Goal: Task Accomplishment & Management: Manage account settings

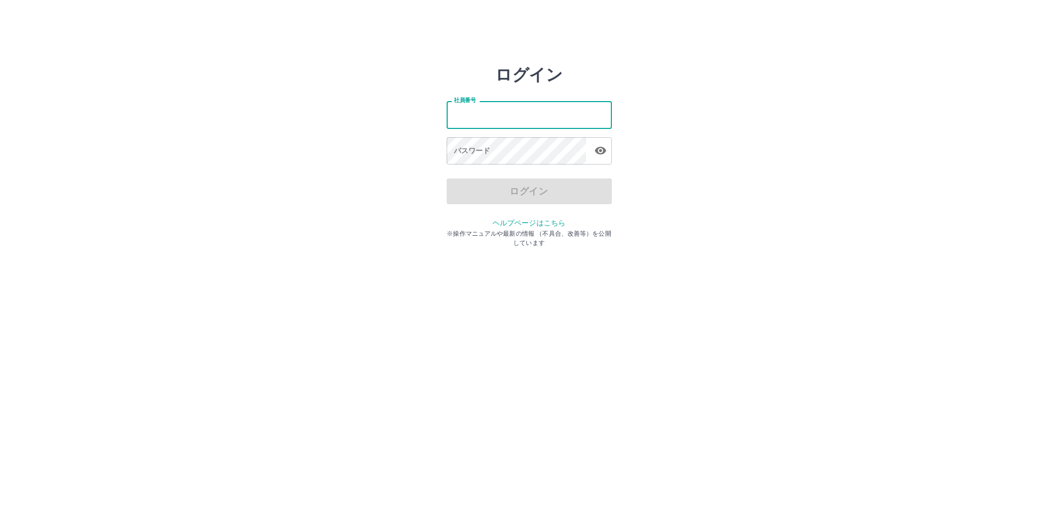
click at [476, 121] on input "社員番号" at bounding box center [528, 114] width 165 height 27
type input "*******"
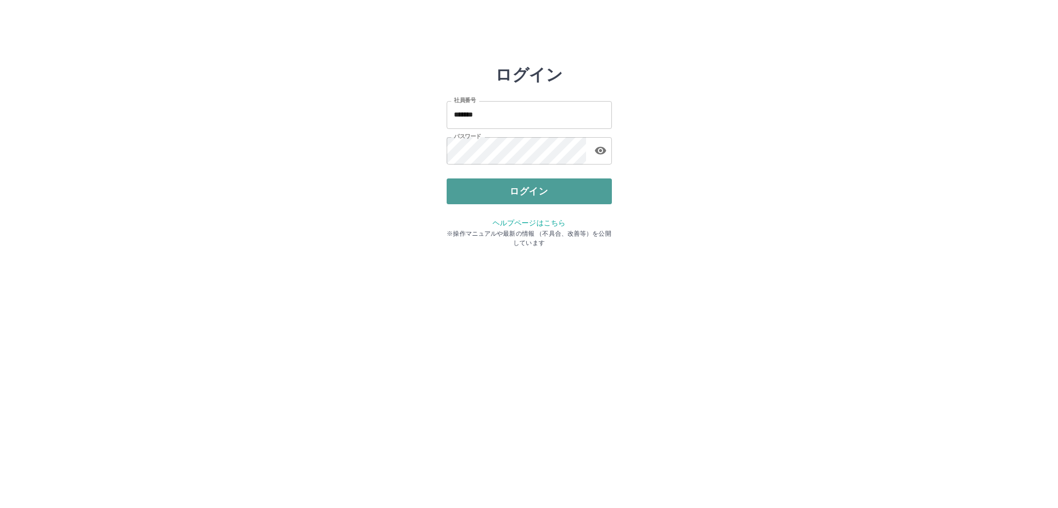
click at [522, 193] on button "ログイン" at bounding box center [528, 192] width 165 height 26
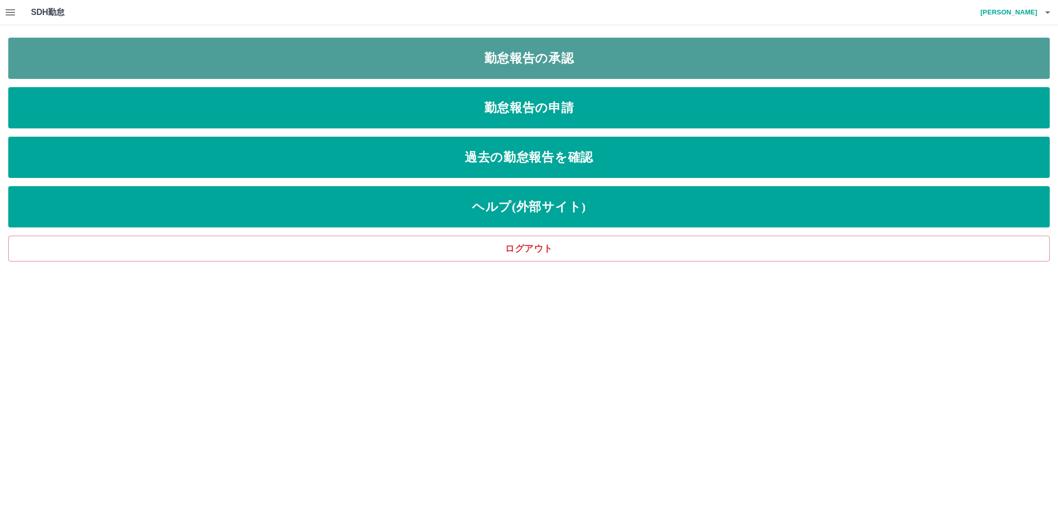
click at [498, 64] on link "勤怠報告の承認" at bounding box center [528, 58] width 1041 height 41
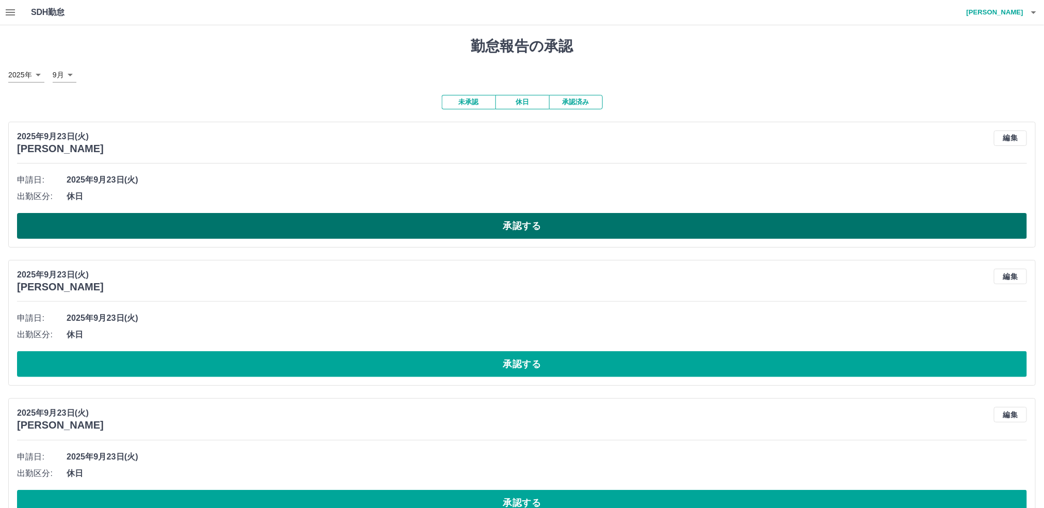
click at [467, 228] on button "承認する" at bounding box center [522, 226] width 1010 height 26
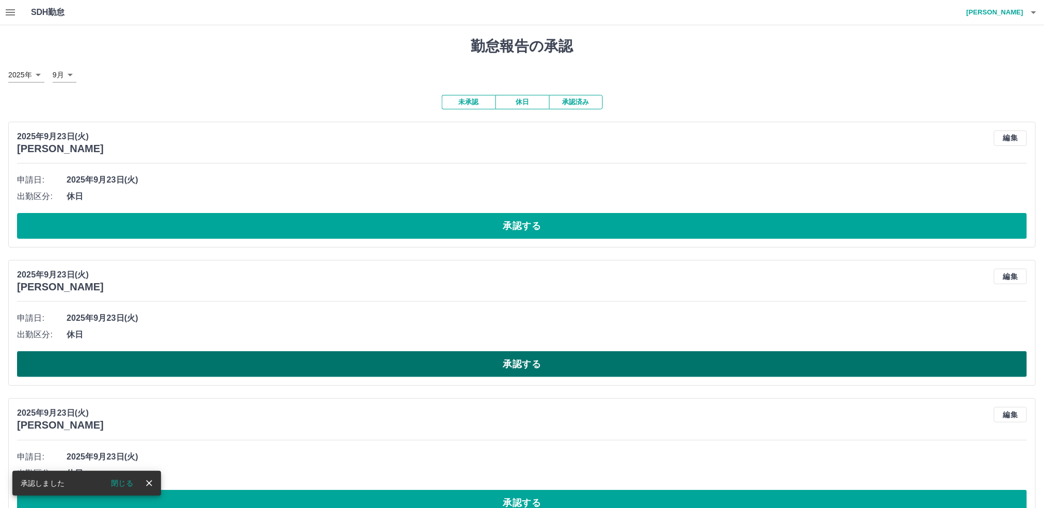
click at [448, 367] on button "承認する" at bounding box center [522, 364] width 1010 height 26
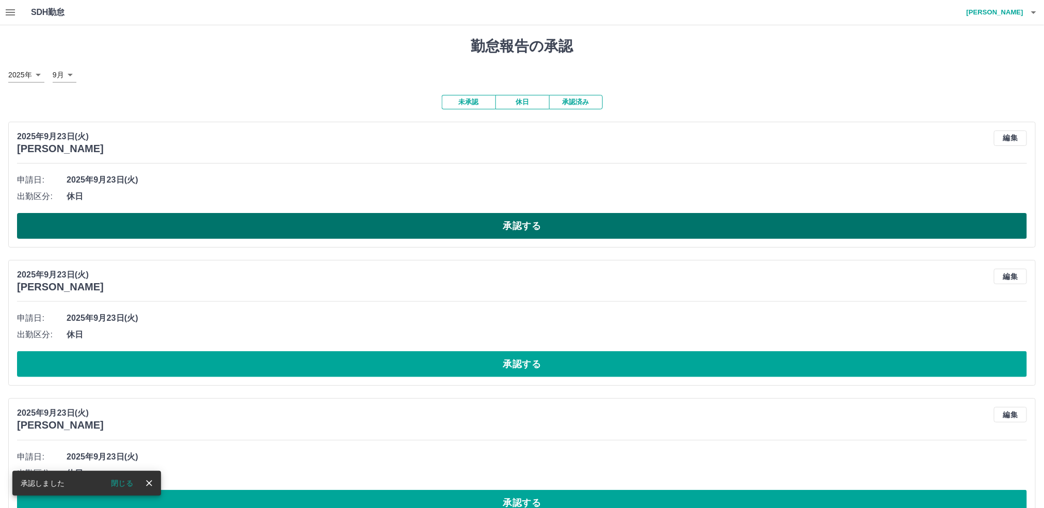
click at [406, 228] on button "承認する" at bounding box center [522, 226] width 1010 height 26
click at [376, 236] on button "承認する" at bounding box center [522, 226] width 1010 height 26
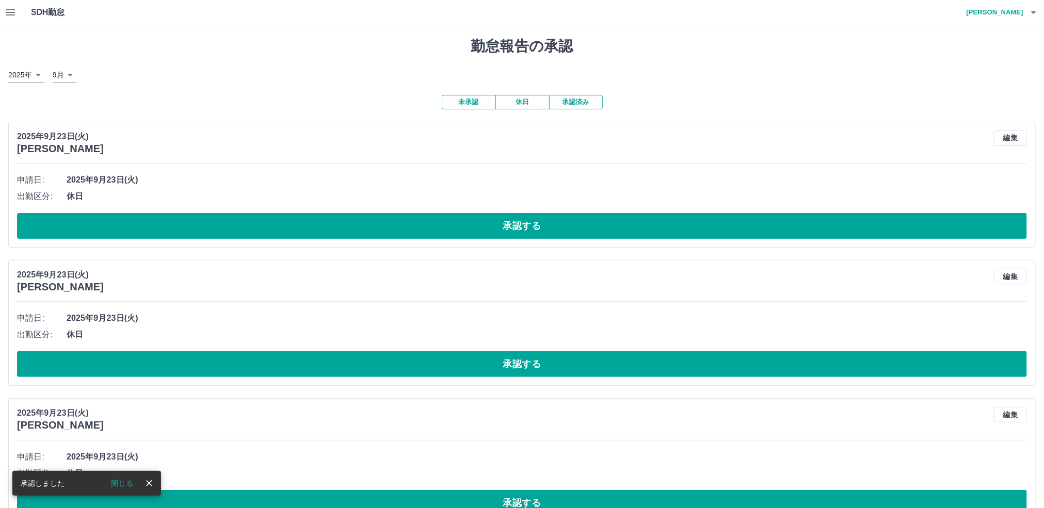
click at [390, 226] on button "承認する" at bounding box center [522, 226] width 1010 height 26
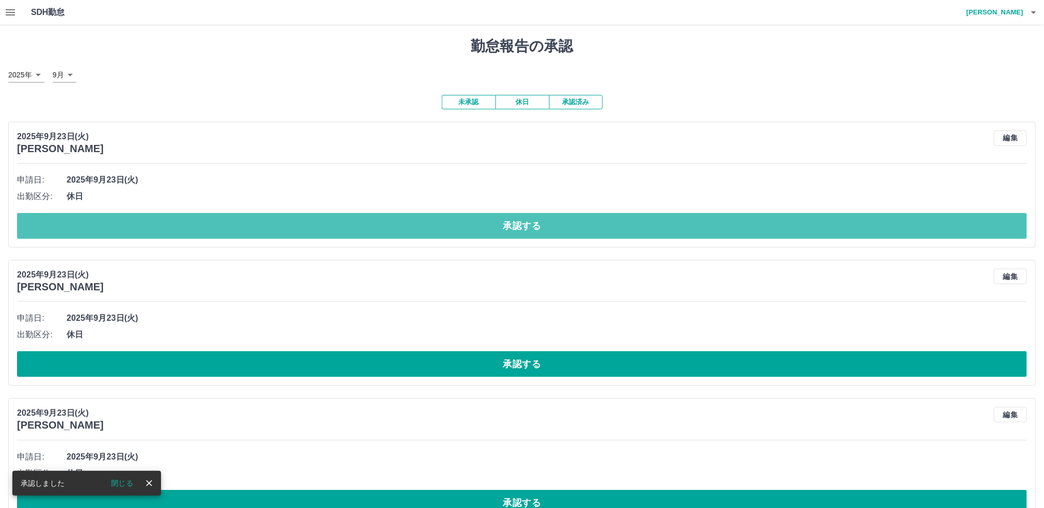
click at [395, 228] on button "承認する" at bounding box center [522, 226] width 1010 height 26
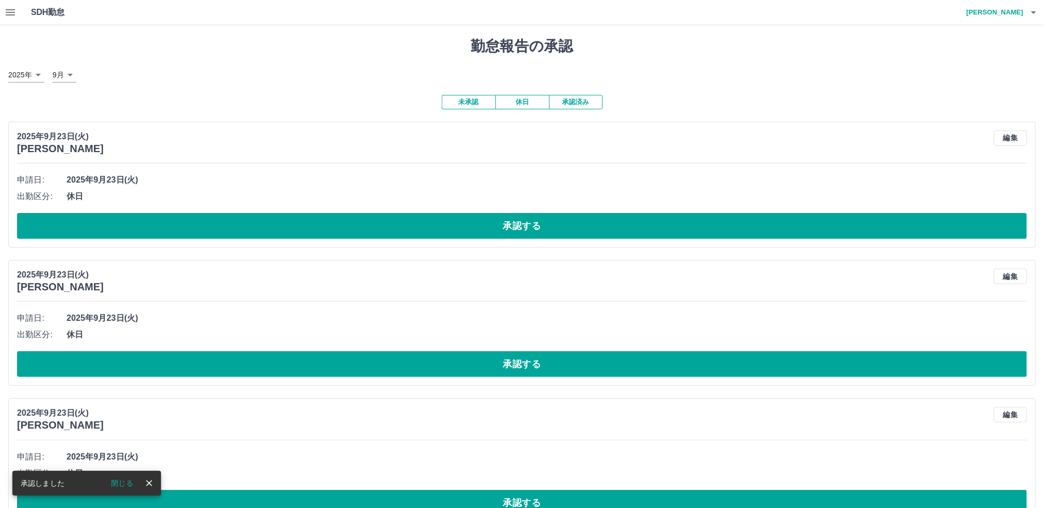
click at [397, 228] on button "承認する" at bounding box center [522, 226] width 1010 height 26
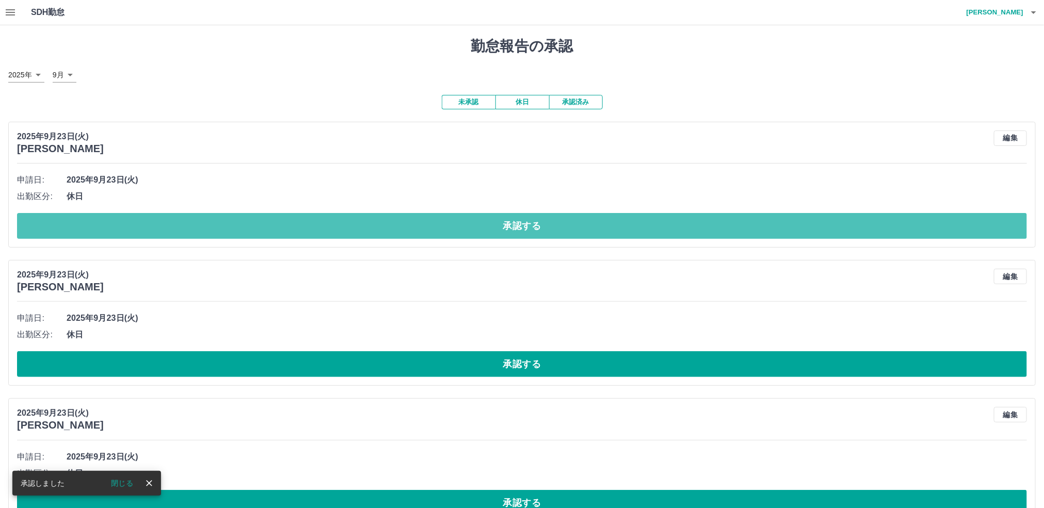
click at [400, 228] on button "承認する" at bounding box center [522, 226] width 1010 height 26
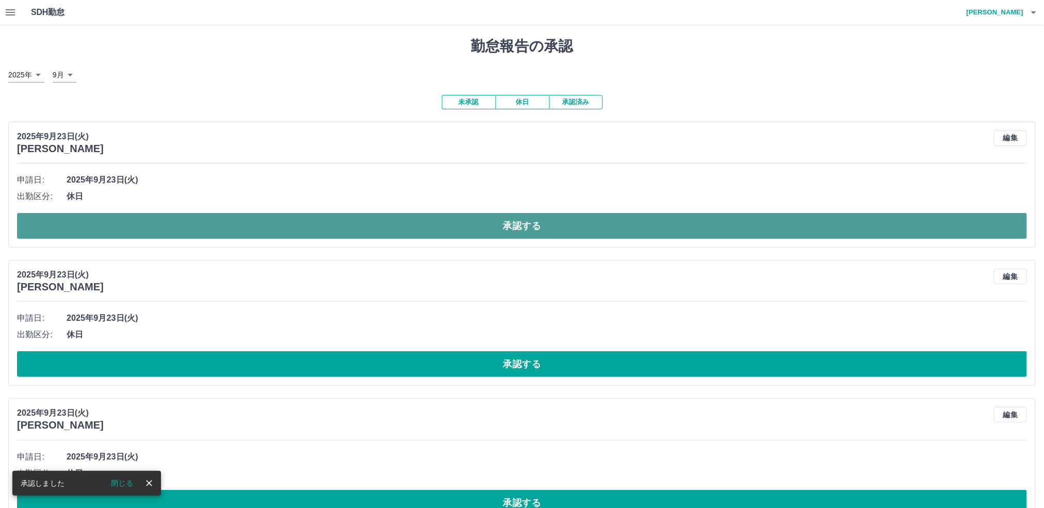
click at [407, 226] on button "承認する" at bounding box center [522, 226] width 1010 height 26
click at [408, 230] on button "承認する" at bounding box center [522, 226] width 1010 height 26
click at [409, 233] on button "承認する" at bounding box center [522, 226] width 1010 height 26
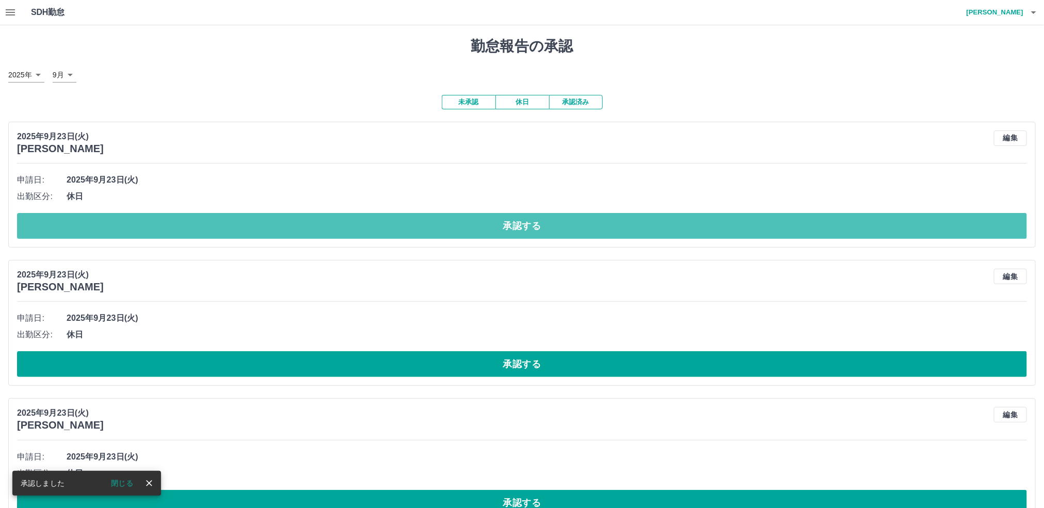
click at [410, 233] on button "承認する" at bounding box center [522, 226] width 1010 height 26
click at [410, 232] on button "承認する" at bounding box center [522, 226] width 1010 height 26
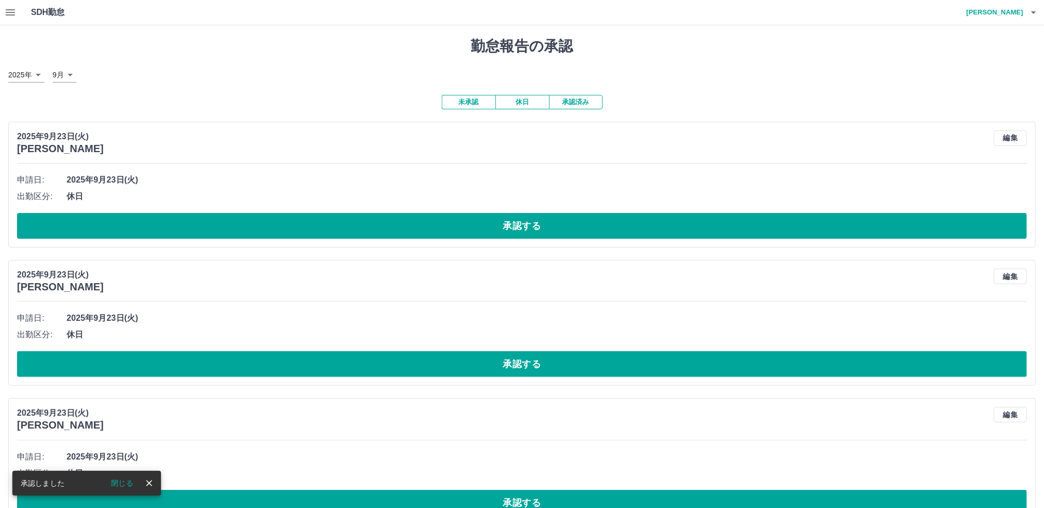
click at [410, 232] on button "承認する" at bounding box center [522, 226] width 1010 height 26
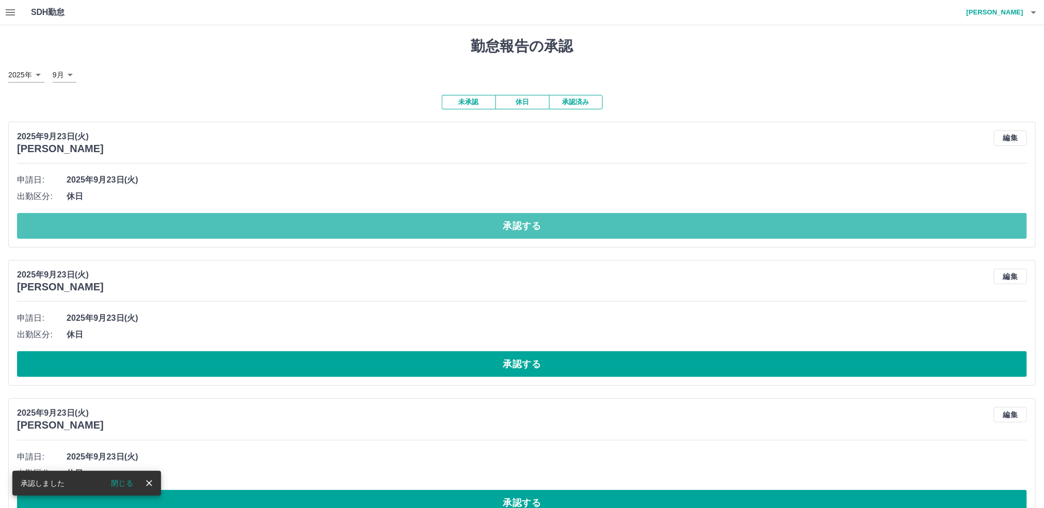
click at [417, 228] on button "承認する" at bounding box center [522, 226] width 1010 height 26
click at [417, 229] on button "承認する" at bounding box center [522, 226] width 1010 height 26
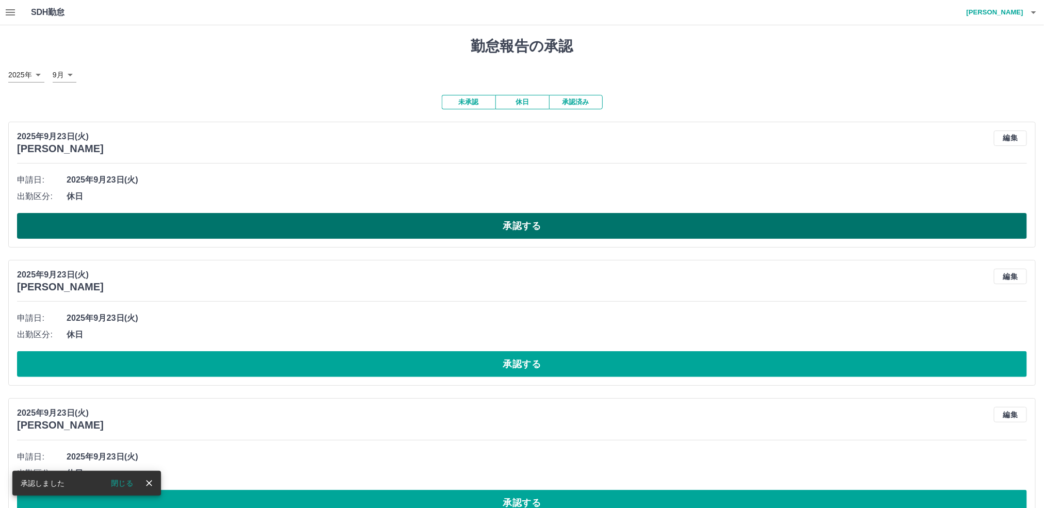
click at [425, 231] on button "承認する" at bounding box center [522, 226] width 1010 height 26
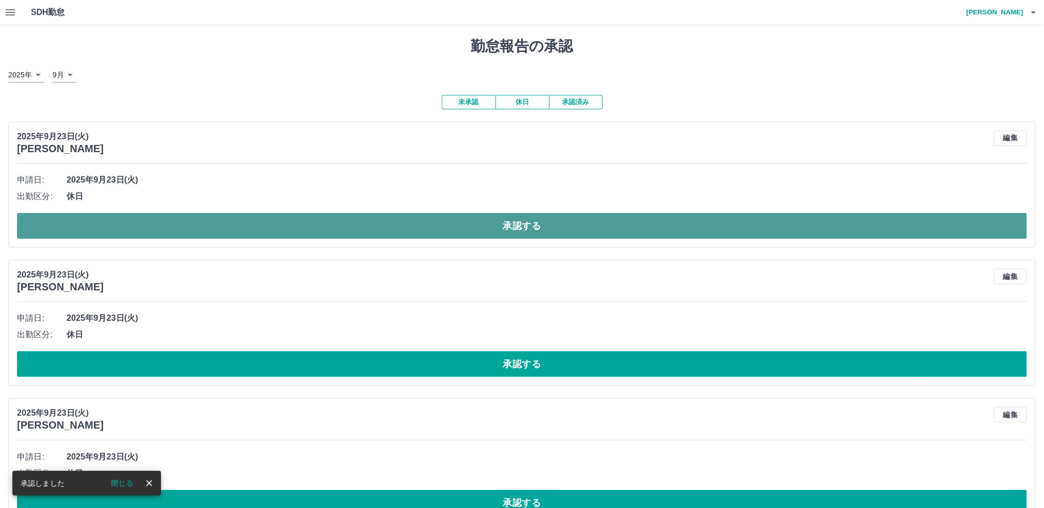
click at [430, 230] on button "承認する" at bounding box center [522, 226] width 1010 height 26
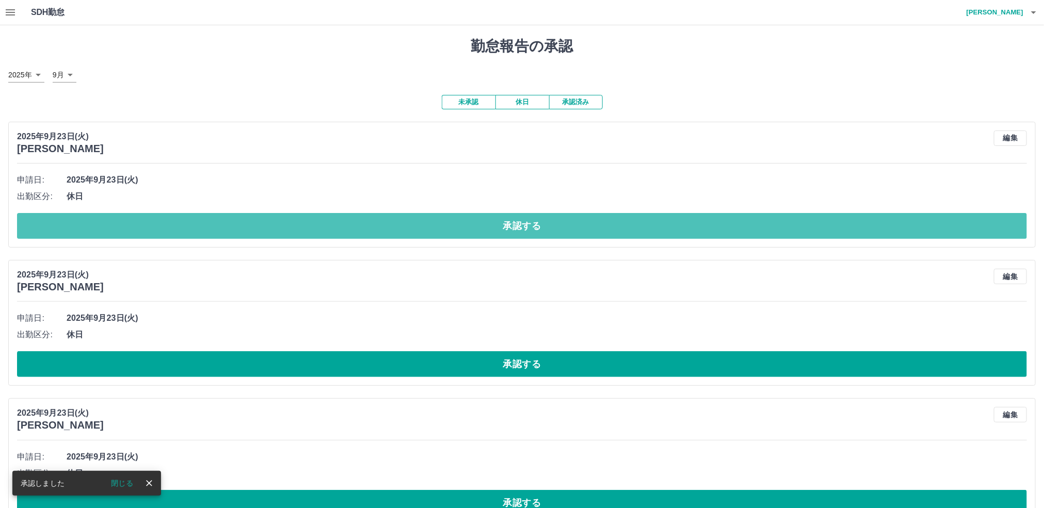
click at [433, 232] on button "承認する" at bounding box center [522, 226] width 1010 height 26
click at [433, 234] on button "承認する" at bounding box center [522, 226] width 1010 height 26
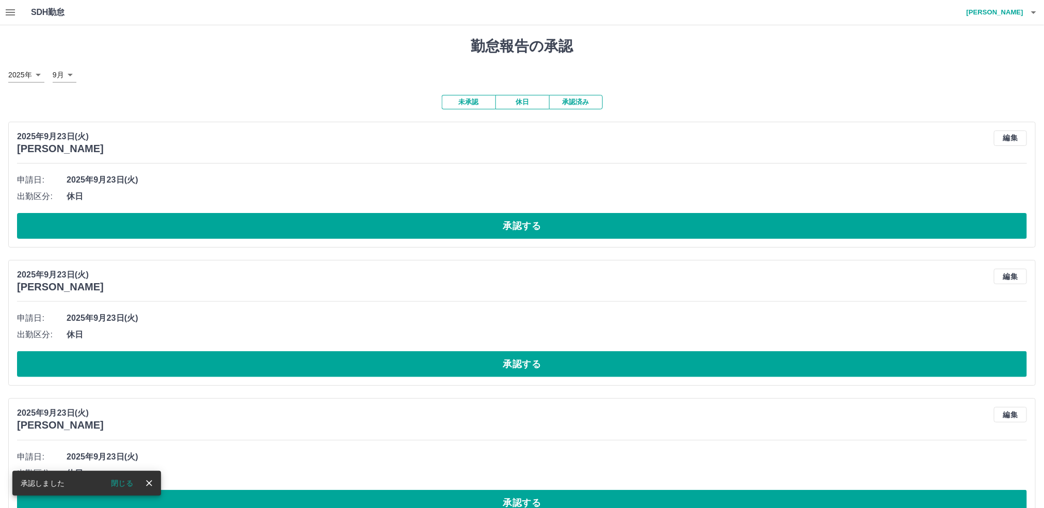
click at [433, 234] on button "承認する" at bounding box center [522, 226] width 1010 height 26
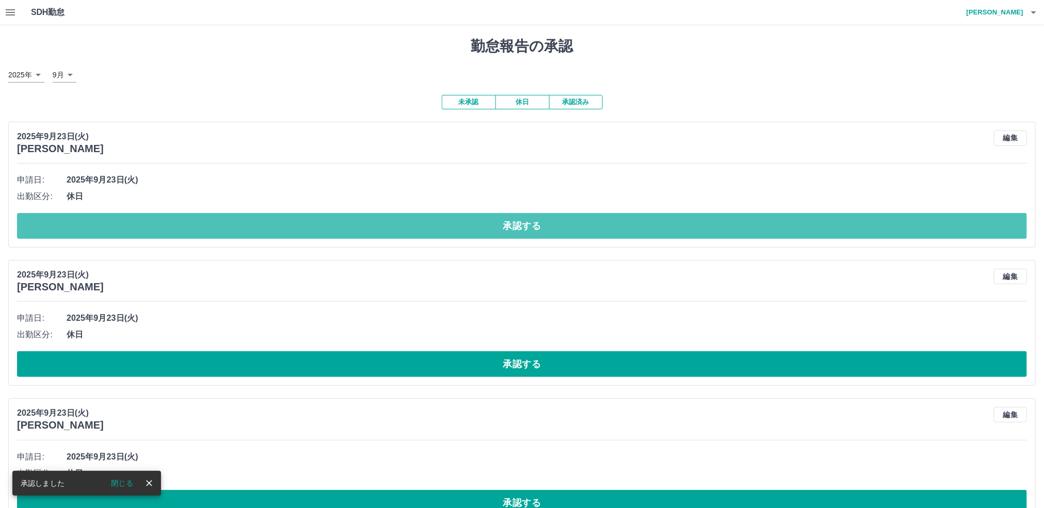
click at [432, 234] on button "承認する" at bounding box center [522, 226] width 1010 height 26
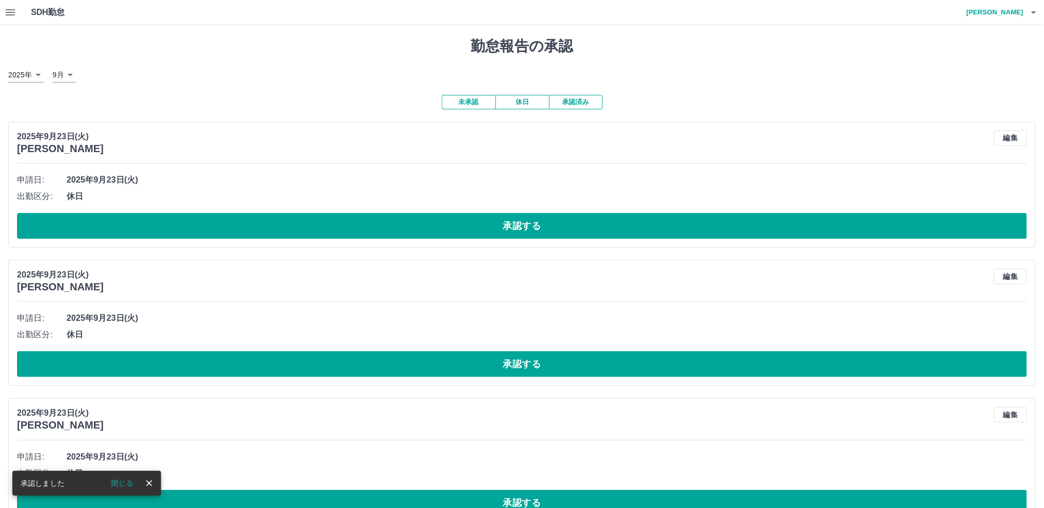
click at [432, 234] on button "承認する" at bounding box center [522, 226] width 1010 height 26
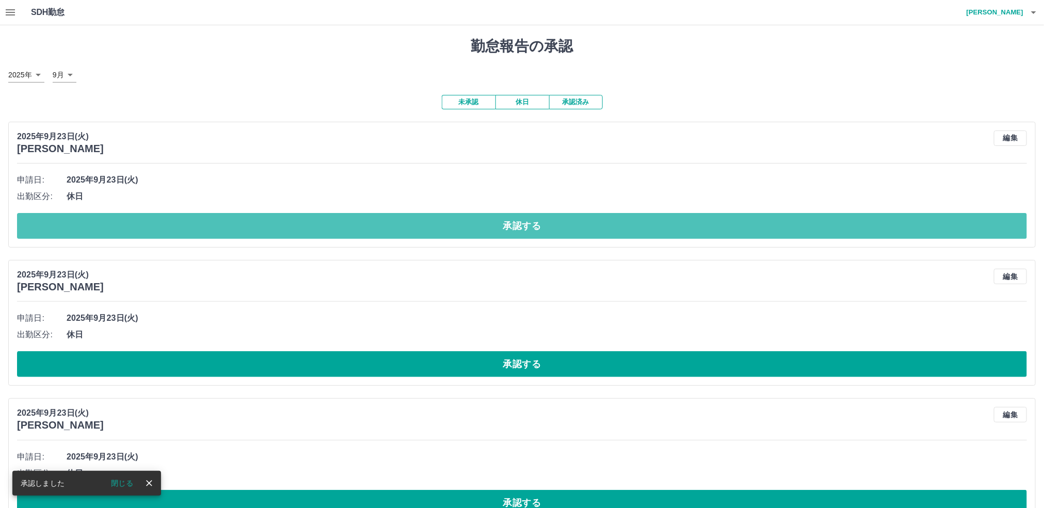
click at [434, 234] on button "承認する" at bounding box center [522, 226] width 1010 height 26
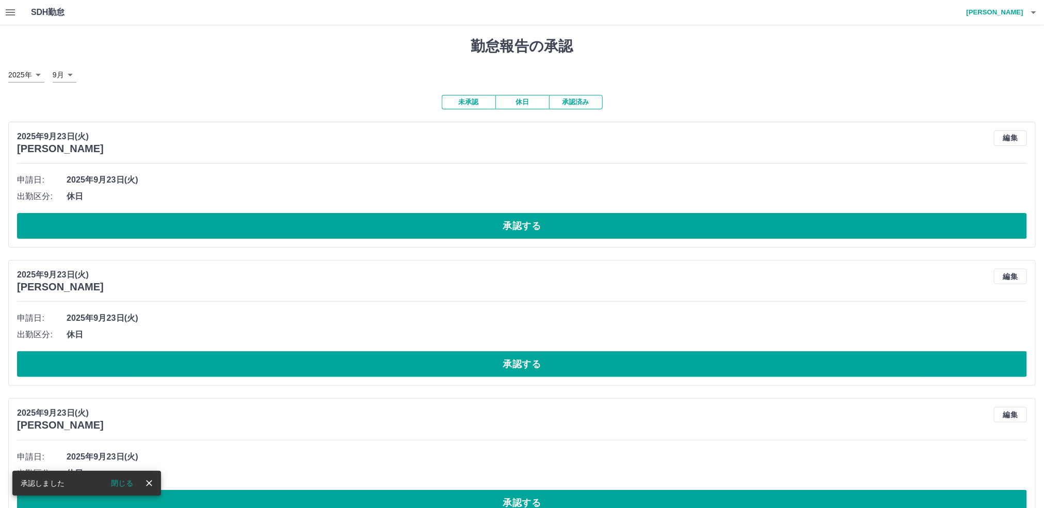
click at [435, 232] on button "承認する" at bounding box center [522, 226] width 1010 height 26
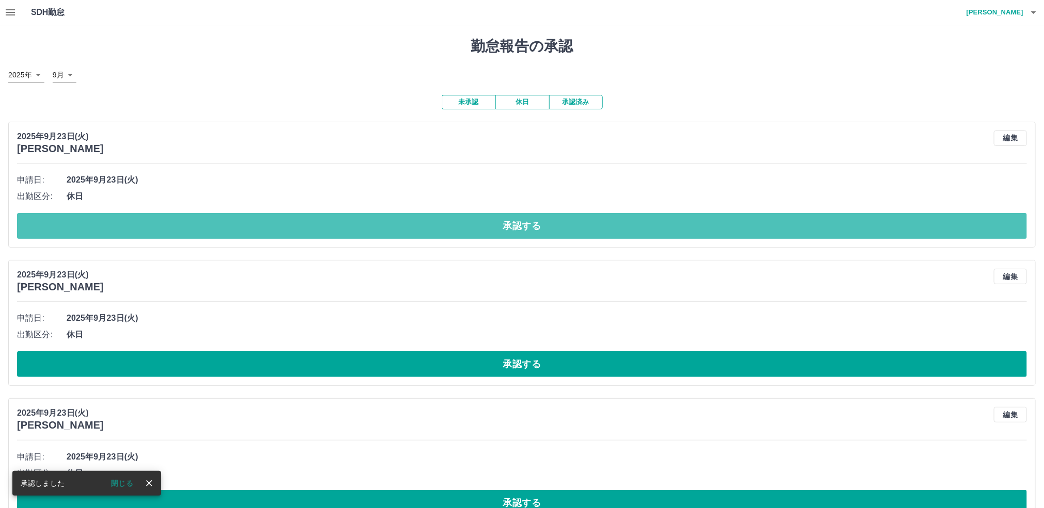
click at [435, 232] on button "承認する" at bounding box center [522, 226] width 1010 height 26
click at [437, 234] on button "承認する" at bounding box center [522, 226] width 1010 height 26
click at [437, 232] on button "承認する" at bounding box center [522, 226] width 1010 height 26
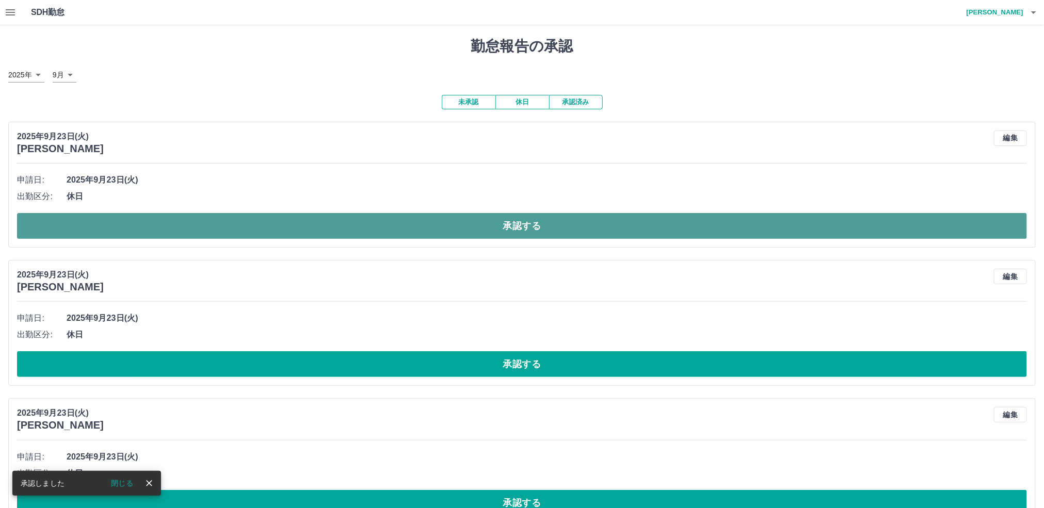
click at [413, 229] on button "承認する" at bounding box center [522, 226] width 1010 height 26
click at [412, 230] on button "承認する" at bounding box center [522, 226] width 1010 height 26
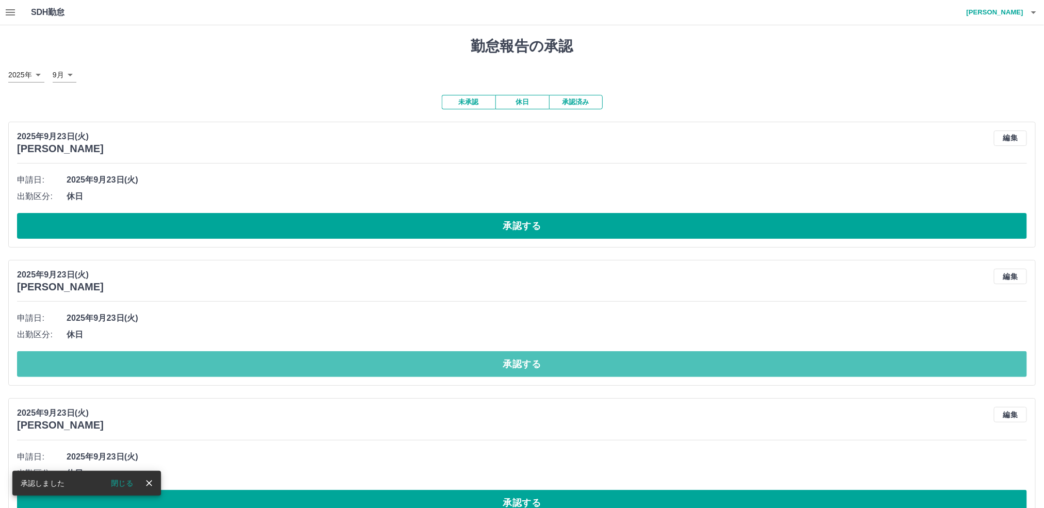
click at [415, 374] on button "承認する" at bounding box center [522, 364] width 1010 height 26
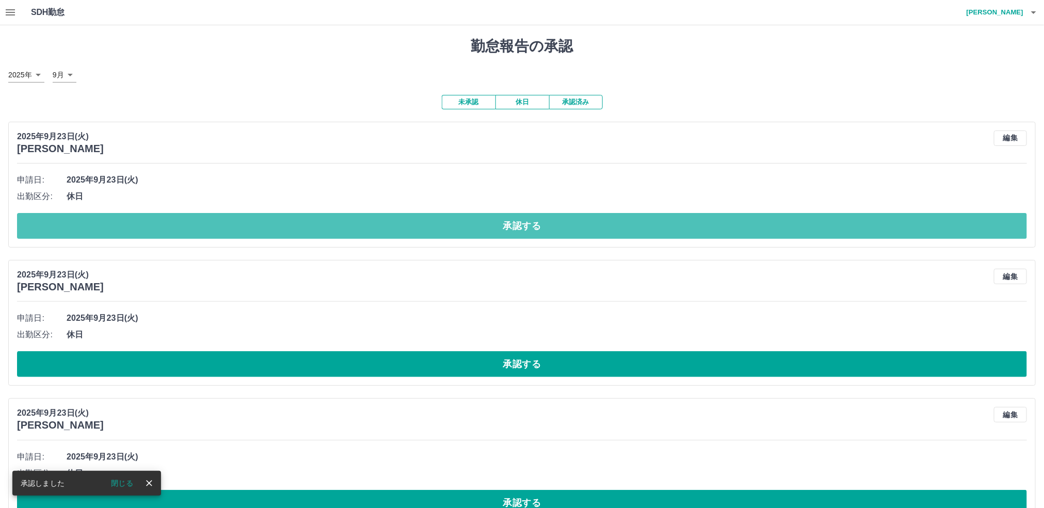
click at [389, 231] on button "承認する" at bounding box center [522, 226] width 1010 height 26
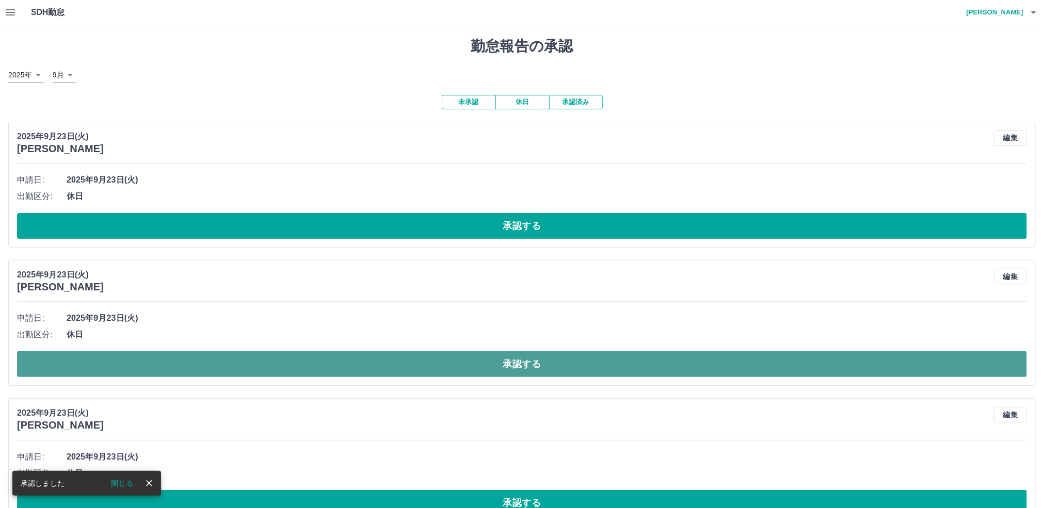
click at [393, 367] on button "承認する" at bounding box center [522, 364] width 1010 height 26
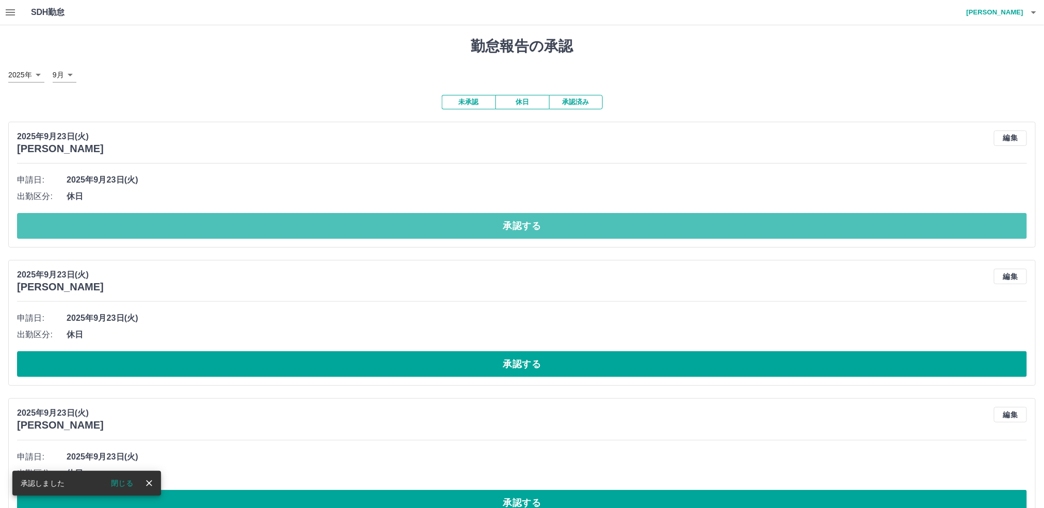
click at [369, 233] on button "承認する" at bounding box center [522, 226] width 1010 height 26
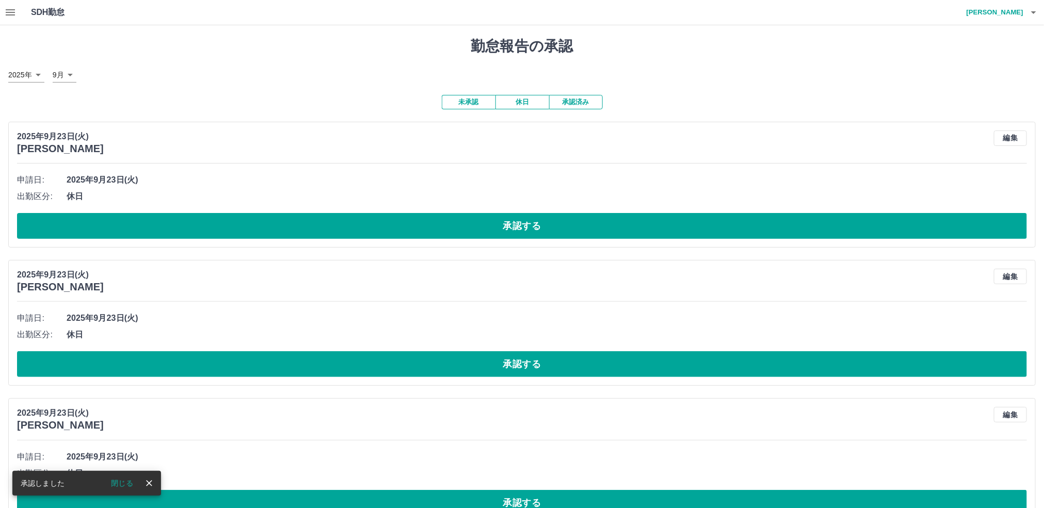
click at [369, 233] on button "承認する" at bounding box center [522, 226] width 1010 height 26
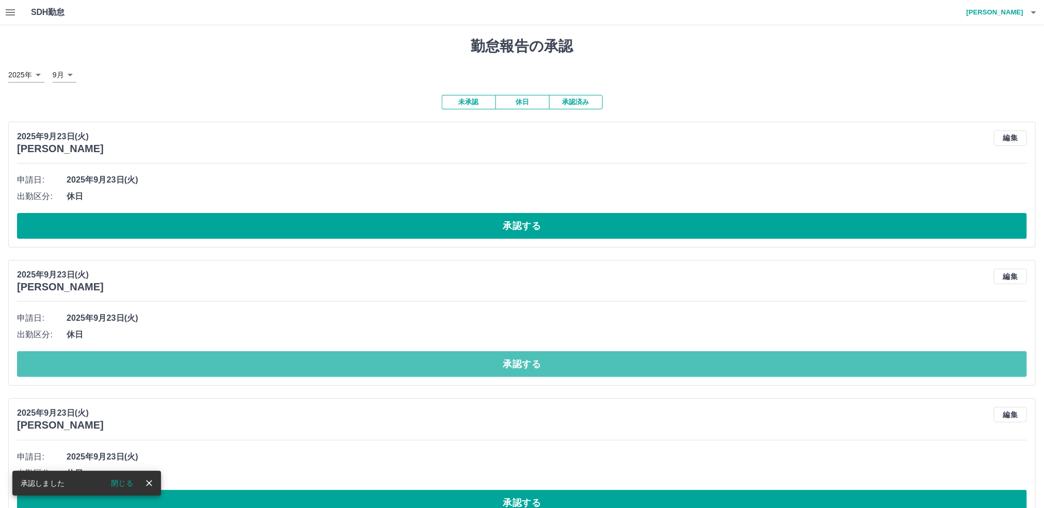
click at [375, 373] on button "承認する" at bounding box center [522, 364] width 1010 height 26
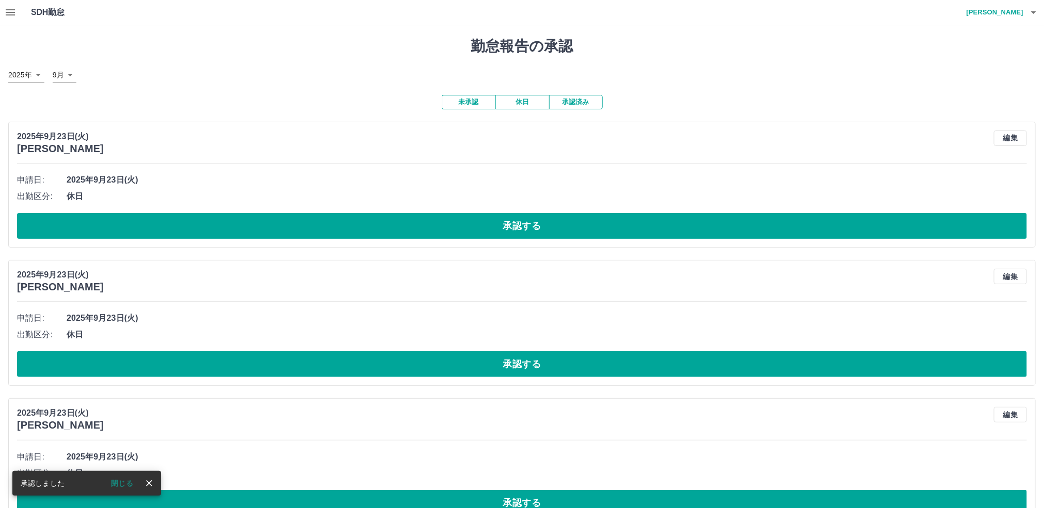
click at [360, 234] on button "承認する" at bounding box center [522, 226] width 1010 height 26
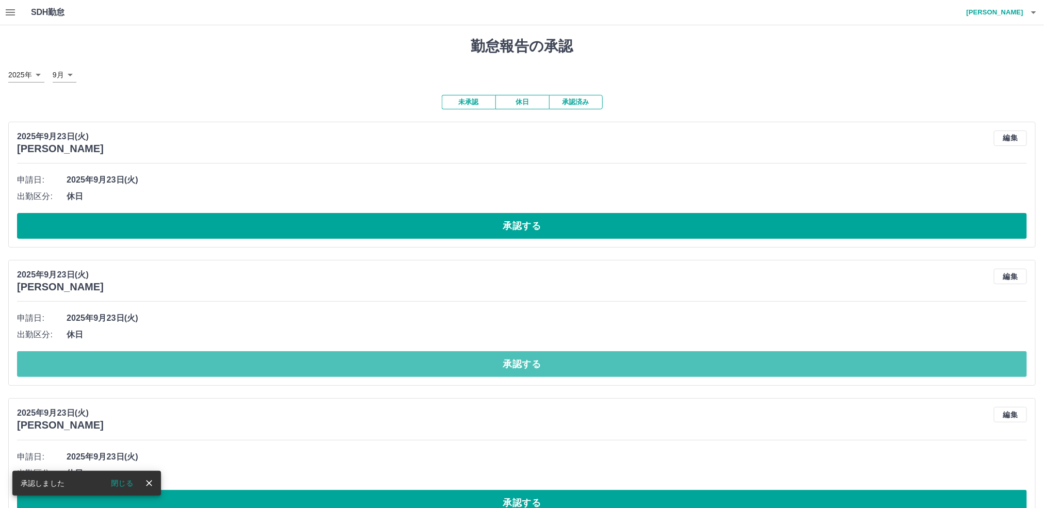
click at [376, 374] on button "承認する" at bounding box center [522, 364] width 1010 height 26
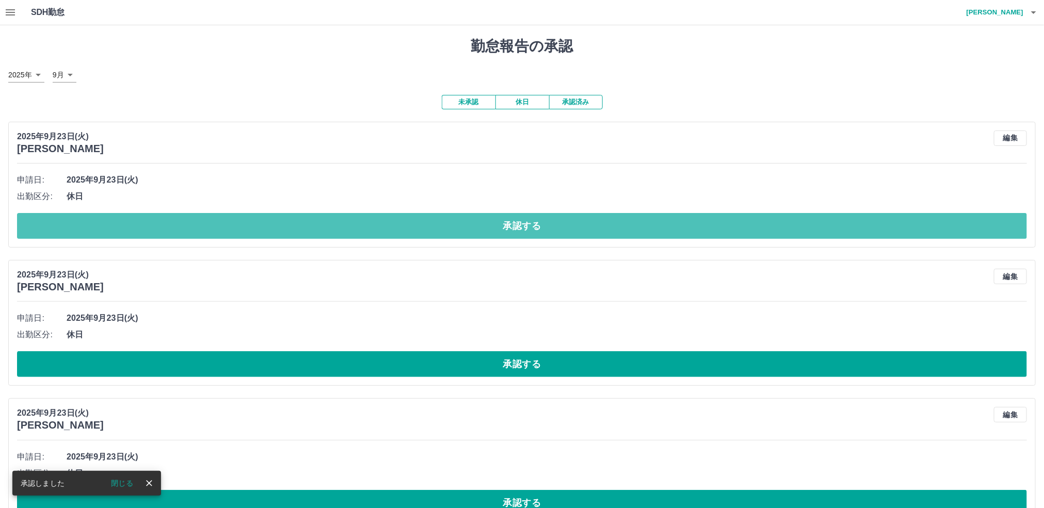
click at [366, 234] on button "承認する" at bounding box center [522, 226] width 1010 height 26
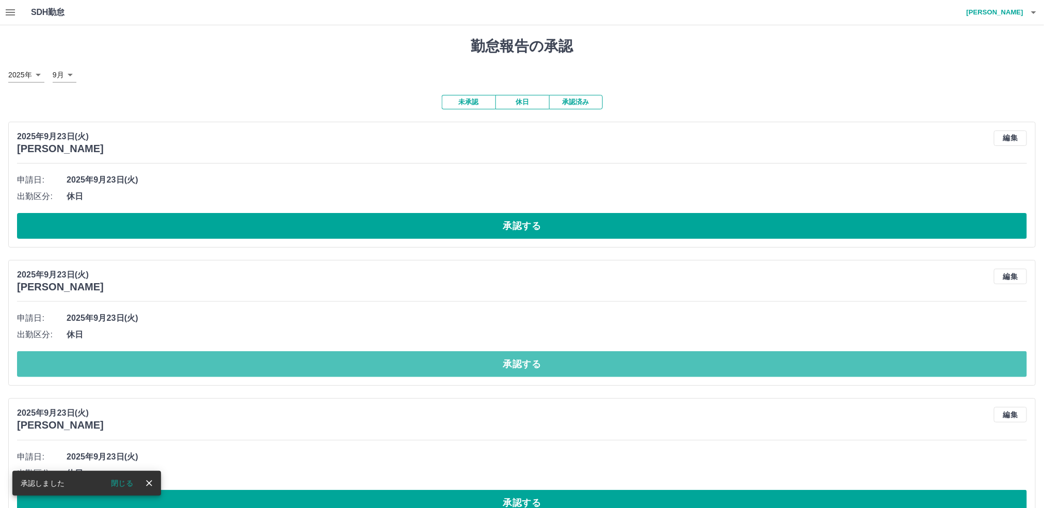
click at [358, 371] on button "承認する" at bounding box center [522, 364] width 1010 height 26
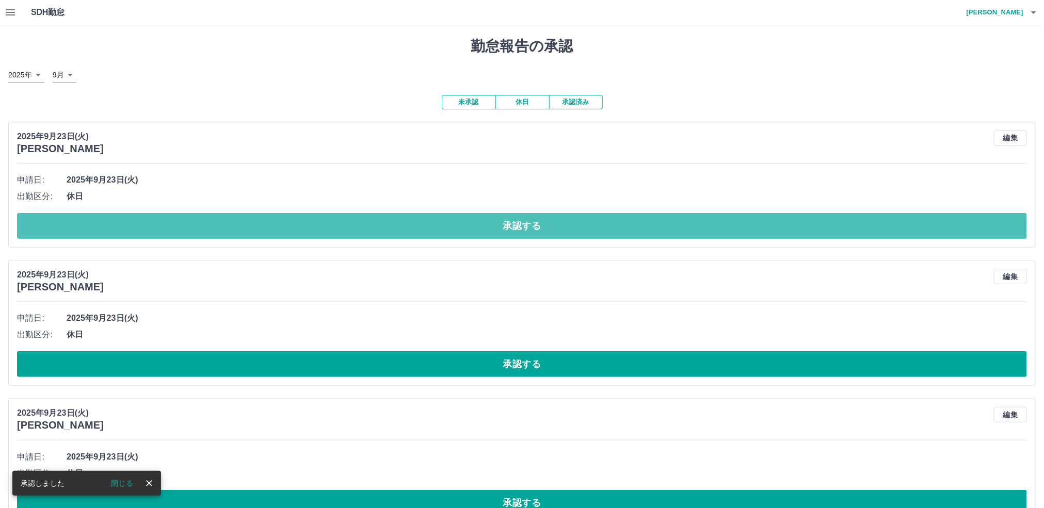
click at [335, 234] on button "承認する" at bounding box center [522, 226] width 1010 height 26
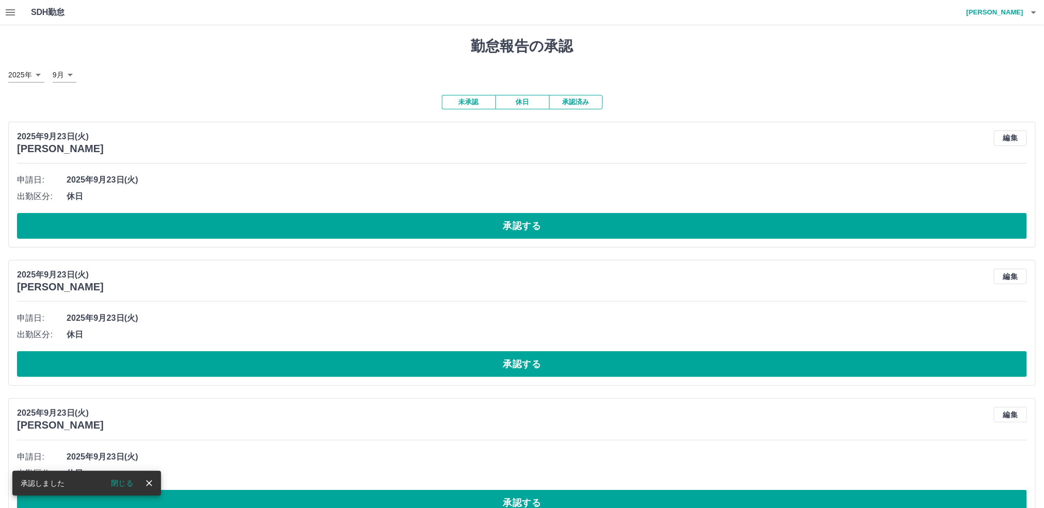
click at [338, 366] on button "承認する" at bounding box center [522, 364] width 1010 height 26
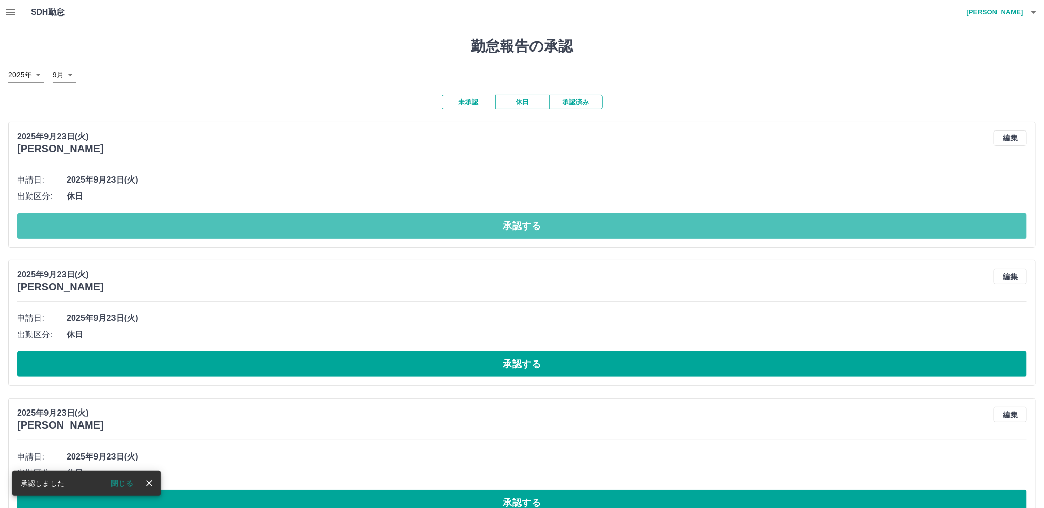
click at [337, 234] on button "承認する" at bounding box center [522, 226] width 1010 height 26
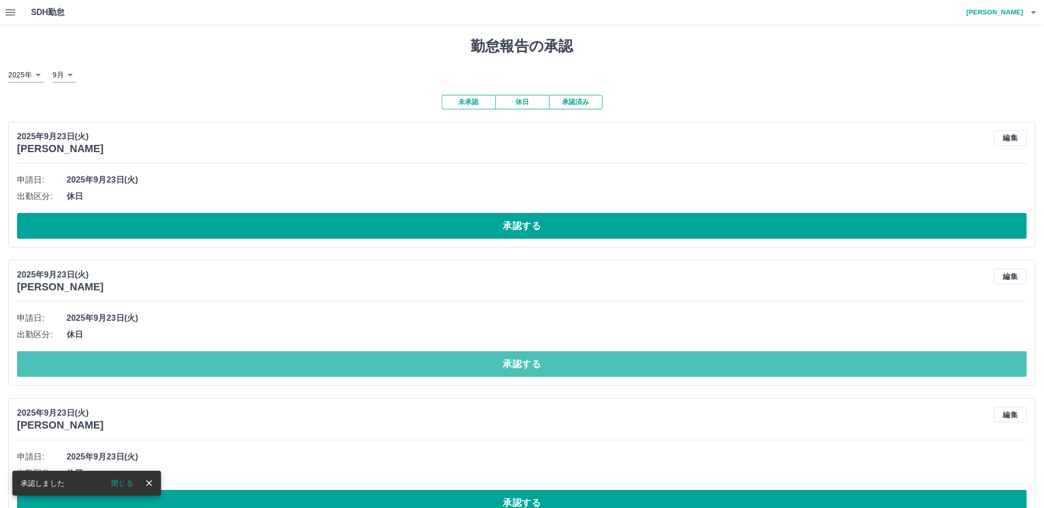
click at [343, 372] on button "承認する" at bounding box center [522, 364] width 1010 height 26
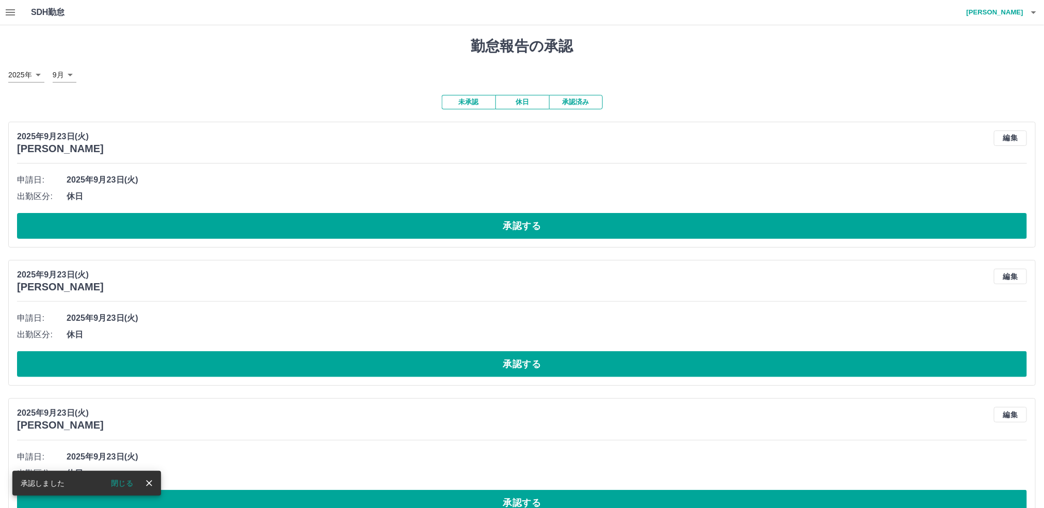
click at [340, 236] on button "承認する" at bounding box center [522, 226] width 1010 height 26
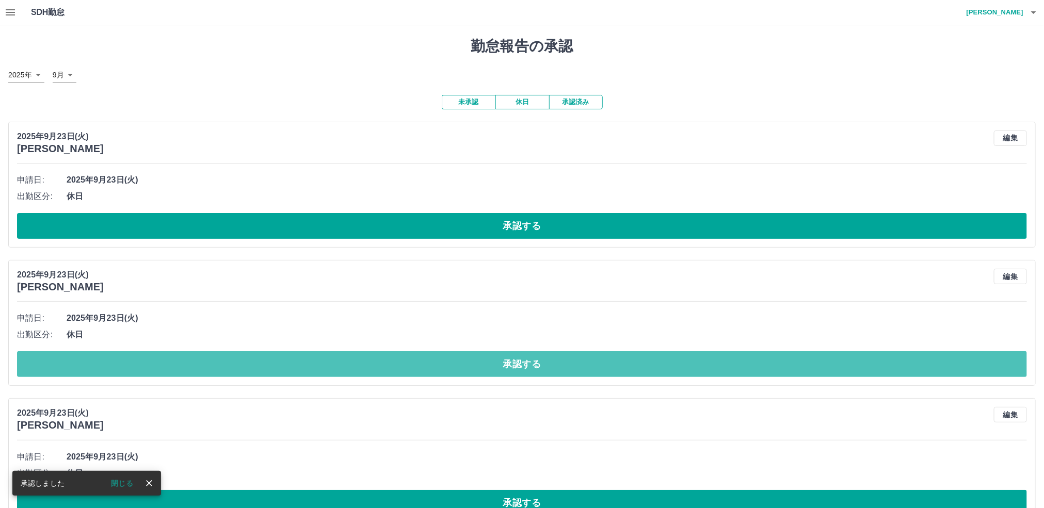
click at [339, 367] on button "承認する" at bounding box center [522, 364] width 1010 height 26
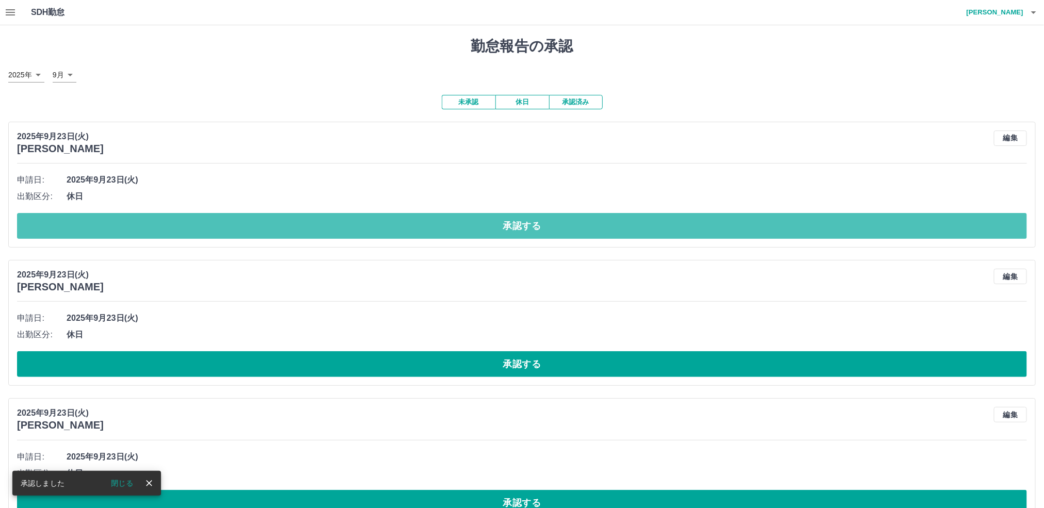
click at [335, 231] on button "承認する" at bounding box center [522, 226] width 1010 height 26
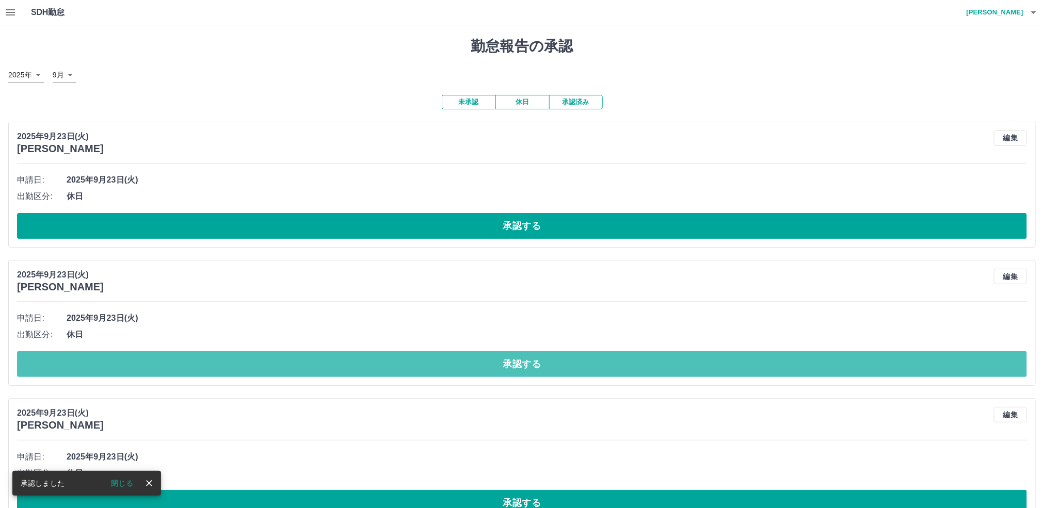
click at [344, 367] on button "承認する" at bounding box center [522, 364] width 1010 height 26
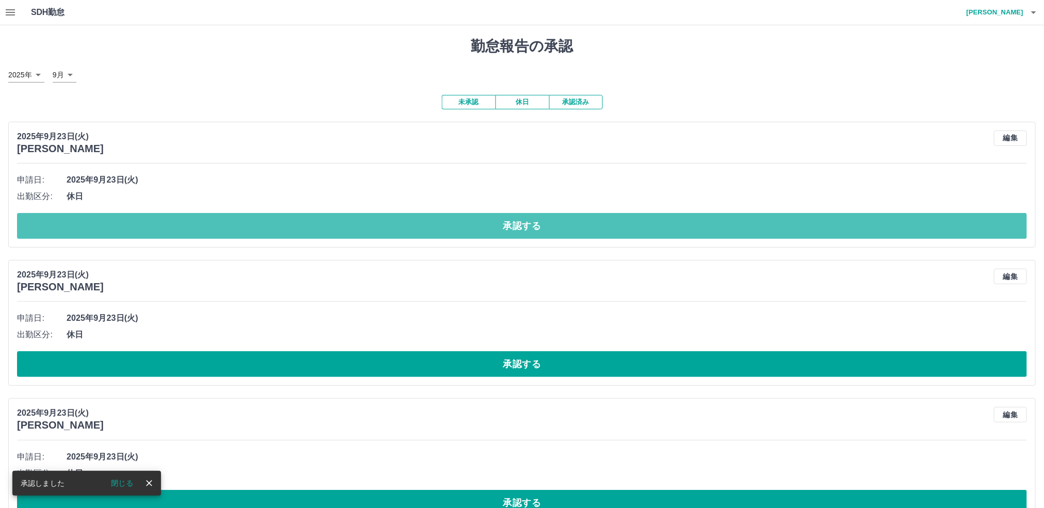
click at [343, 231] on button "承認する" at bounding box center [522, 226] width 1010 height 26
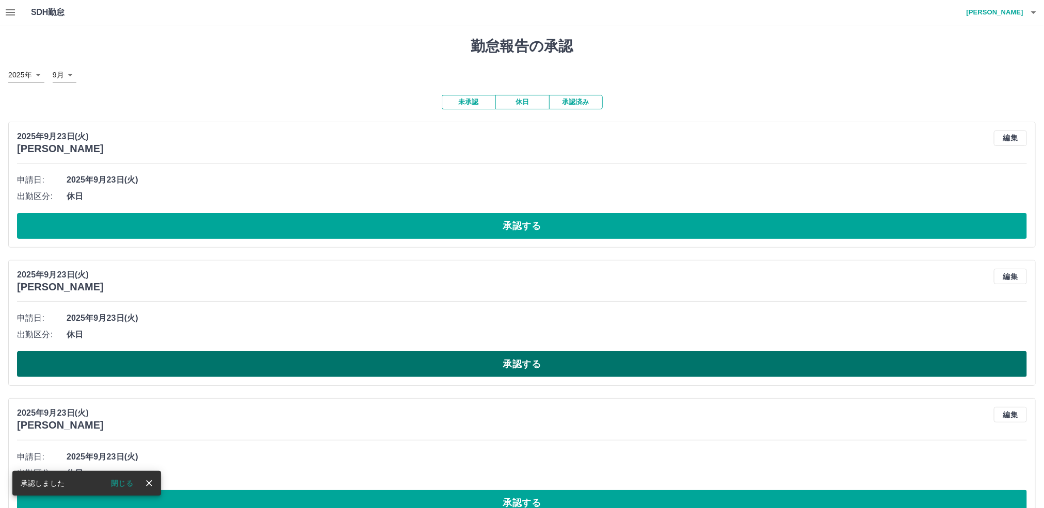
click at [351, 369] on button "承認する" at bounding box center [522, 364] width 1010 height 26
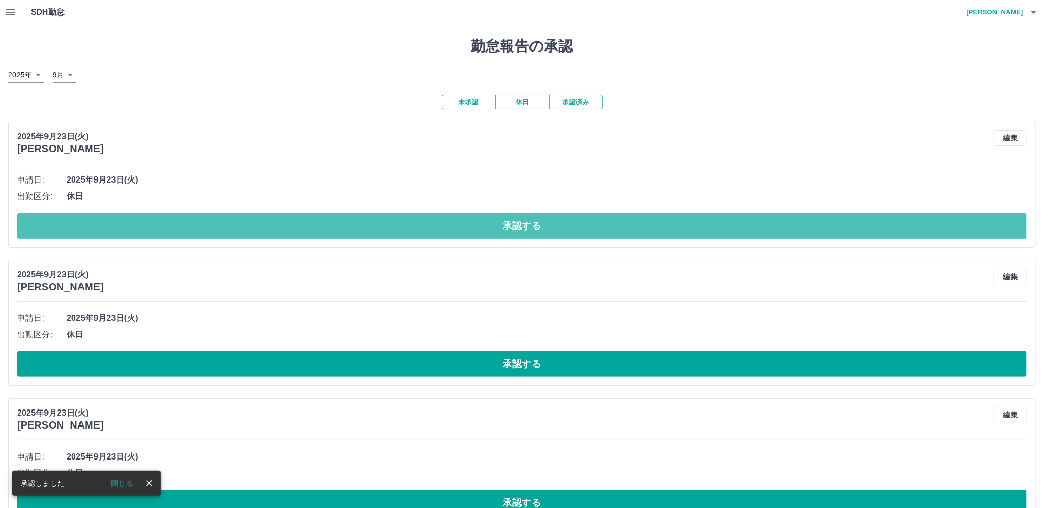
click at [344, 237] on button "承認する" at bounding box center [522, 226] width 1010 height 26
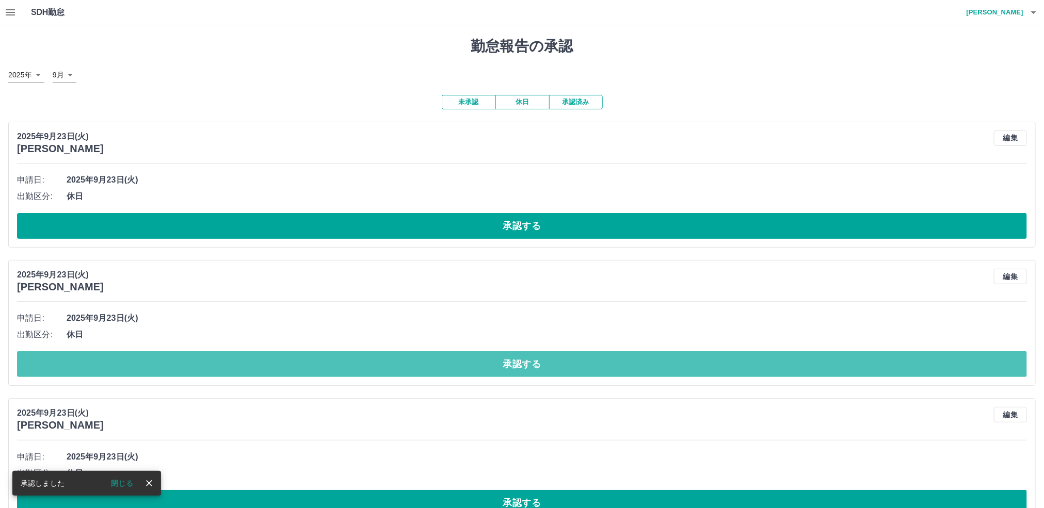
click at [355, 371] on button "承認する" at bounding box center [522, 364] width 1010 height 26
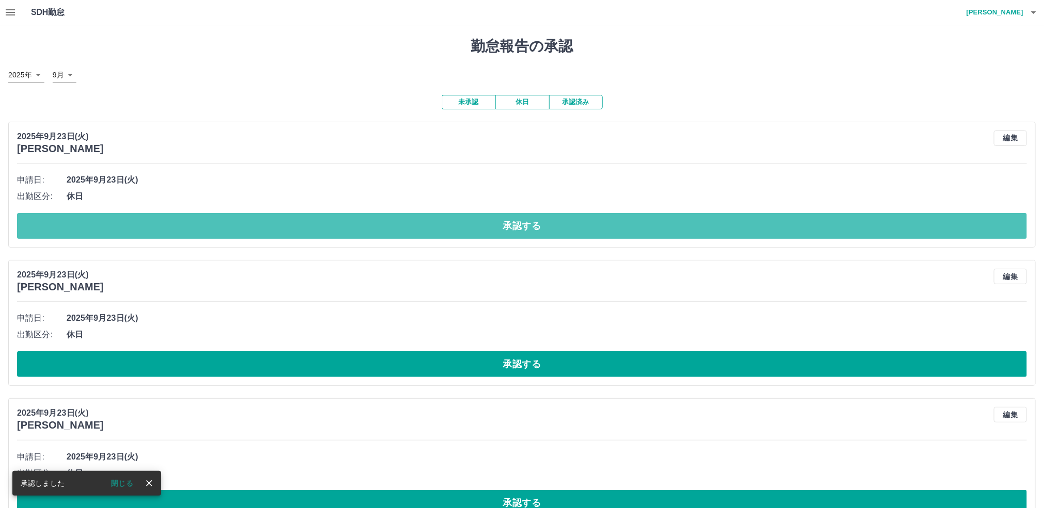
click at [344, 232] on button "承認する" at bounding box center [522, 226] width 1010 height 26
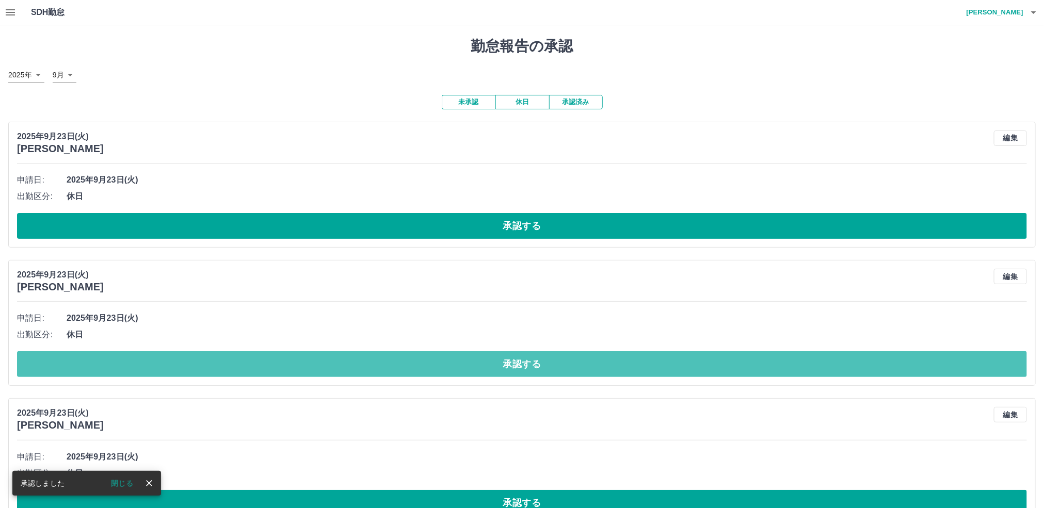
click at [365, 373] on button "承認する" at bounding box center [522, 364] width 1010 height 26
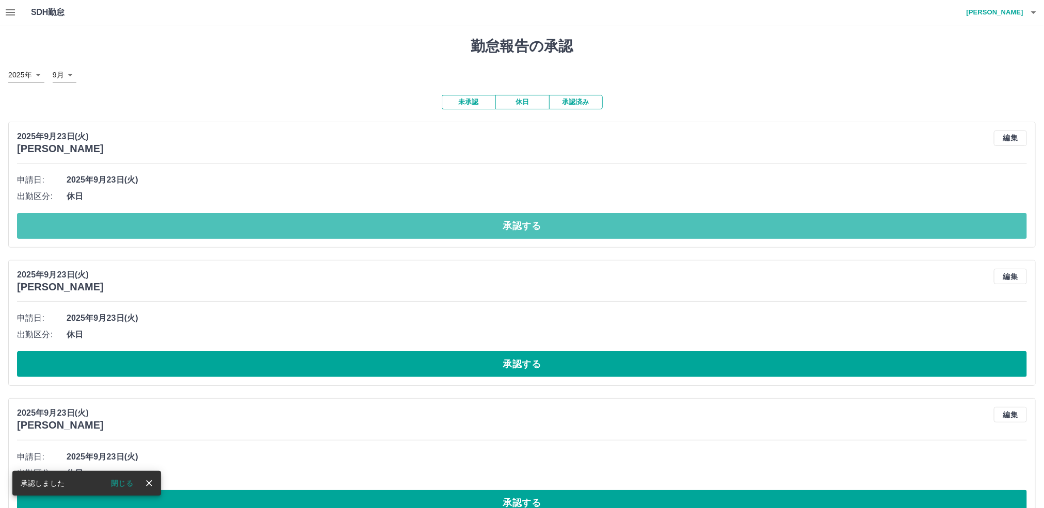
click at [362, 231] on button "承認する" at bounding box center [522, 226] width 1010 height 26
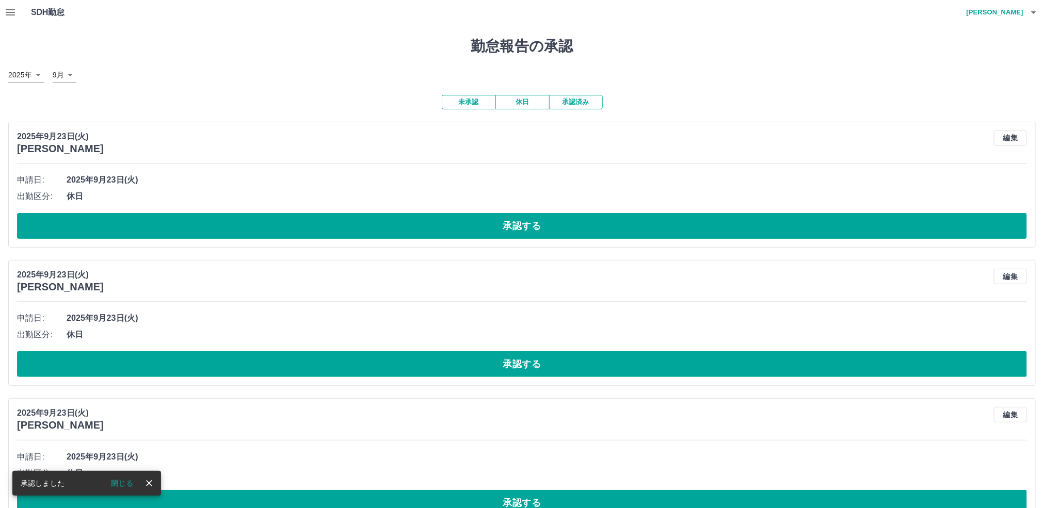
click at [363, 372] on button "承認する" at bounding box center [522, 364] width 1010 height 26
click at [363, 234] on button "承認する" at bounding box center [522, 226] width 1010 height 26
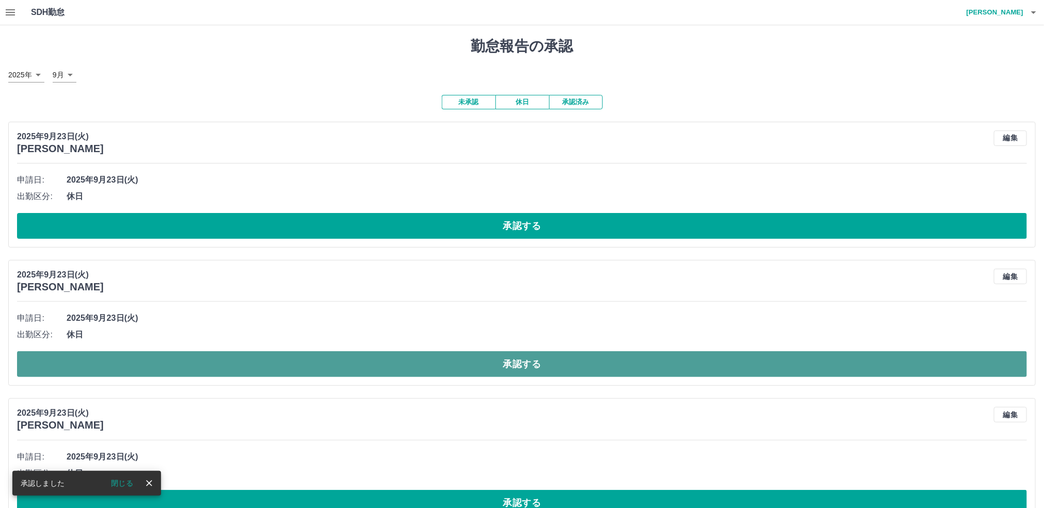
click at [386, 369] on button "承認する" at bounding box center [522, 364] width 1010 height 26
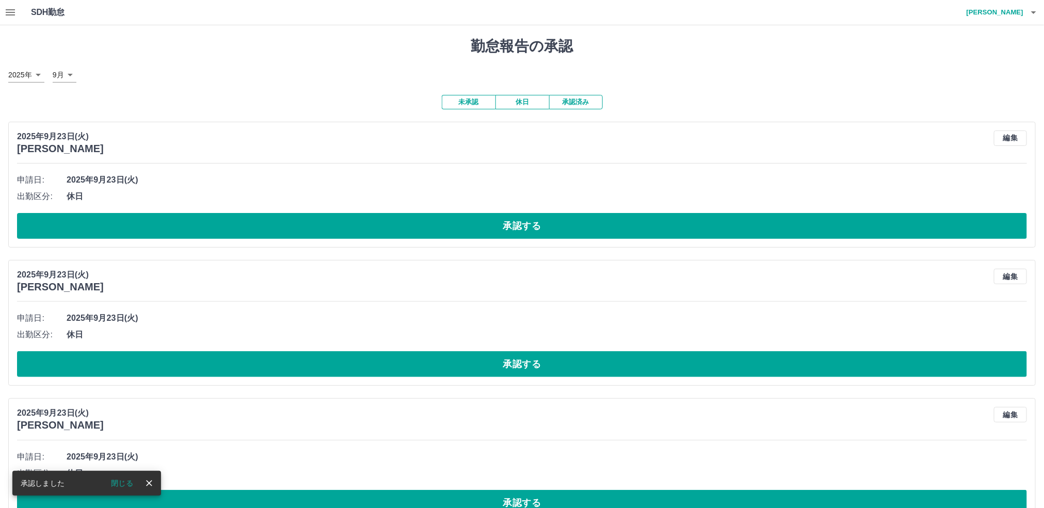
click at [391, 233] on button "承認する" at bounding box center [522, 226] width 1010 height 26
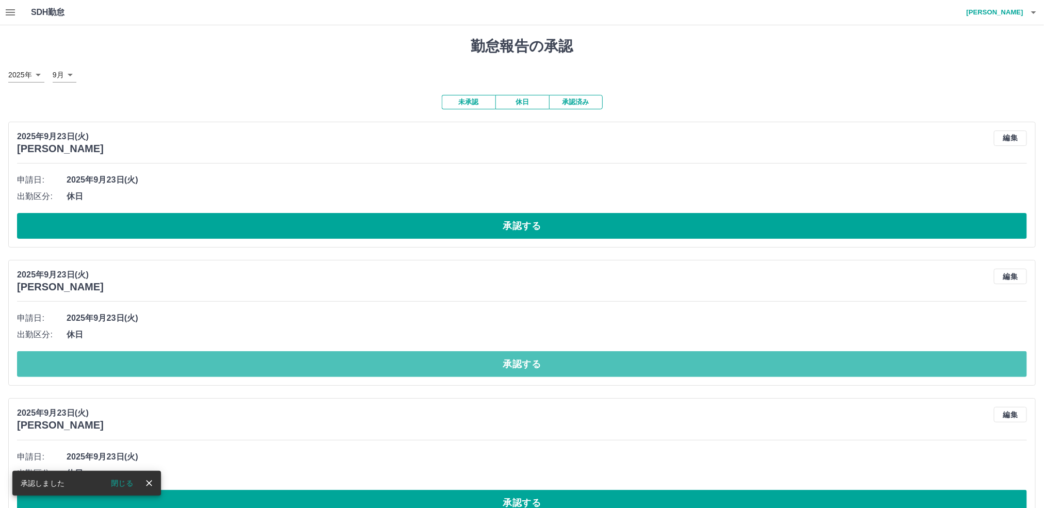
click at [439, 371] on button "承認する" at bounding box center [522, 364] width 1010 height 26
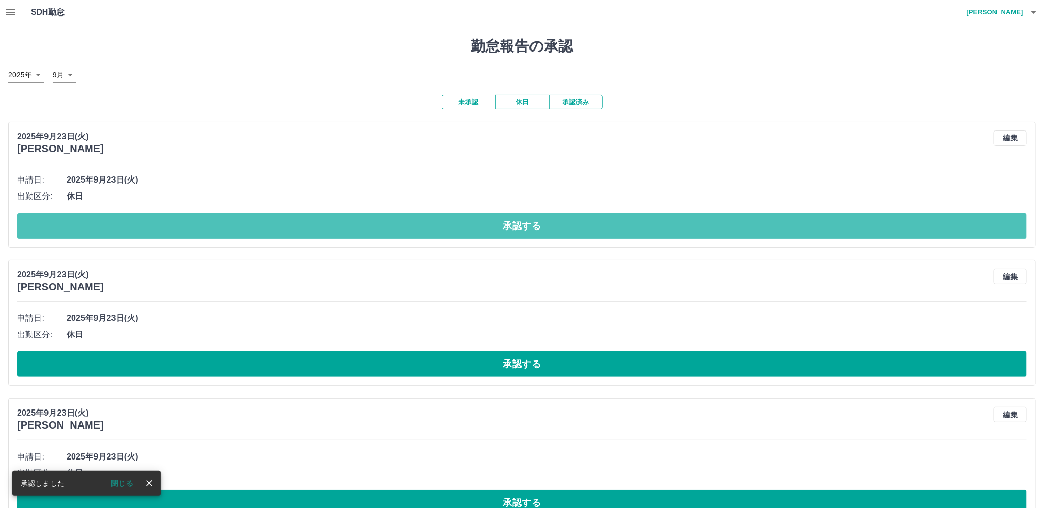
click at [403, 228] on button "承認する" at bounding box center [522, 226] width 1010 height 26
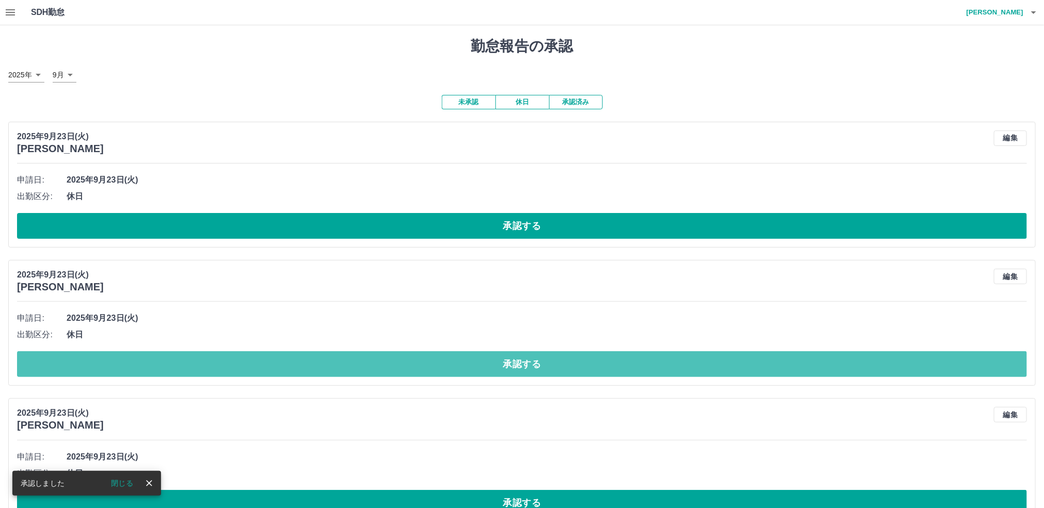
click at [437, 373] on button "承認する" at bounding box center [522, 364] width 1010 height 26
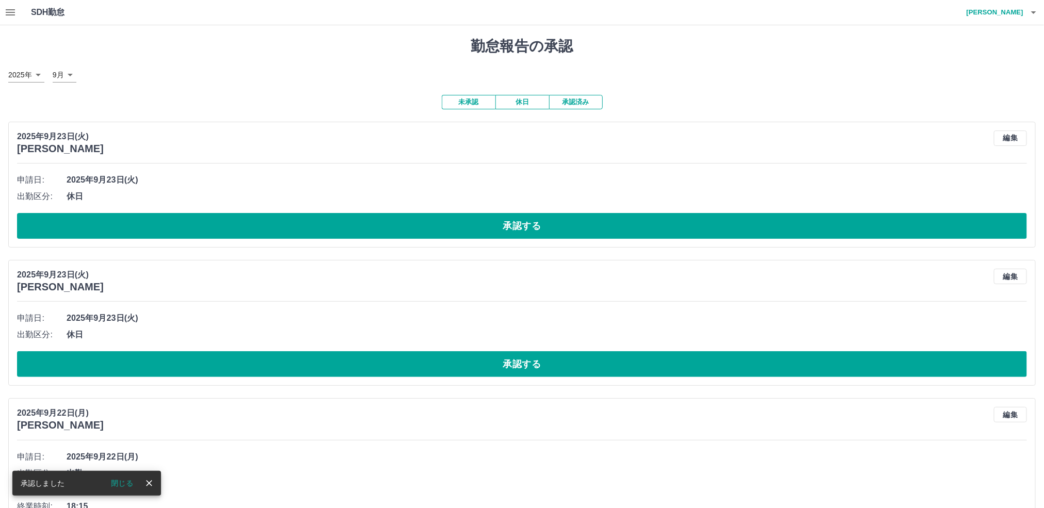
click at [389, 228] on button "承認する" at bounding box center [522, 226] width 1010 height 26
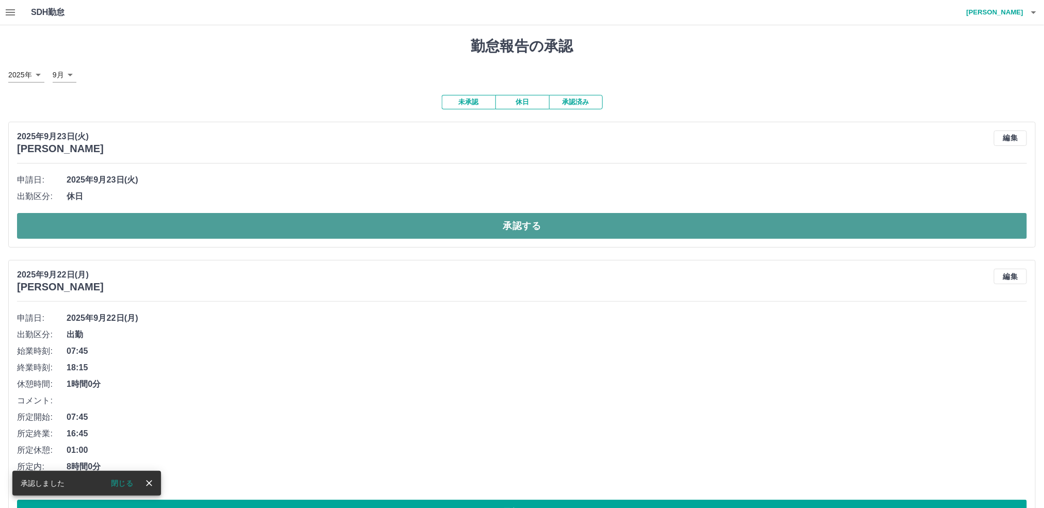
click at [367, 231] on button "承認する" at bounding box center [522, 226] width 1010 height 26
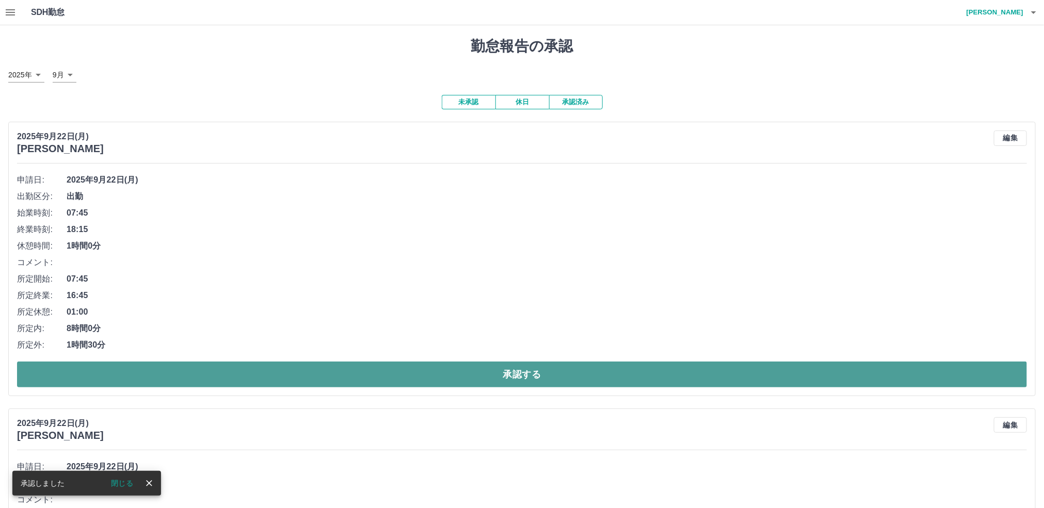
click at [354, 381] on button "承認する" at bounding box center [522, 375] width 1010 height 26
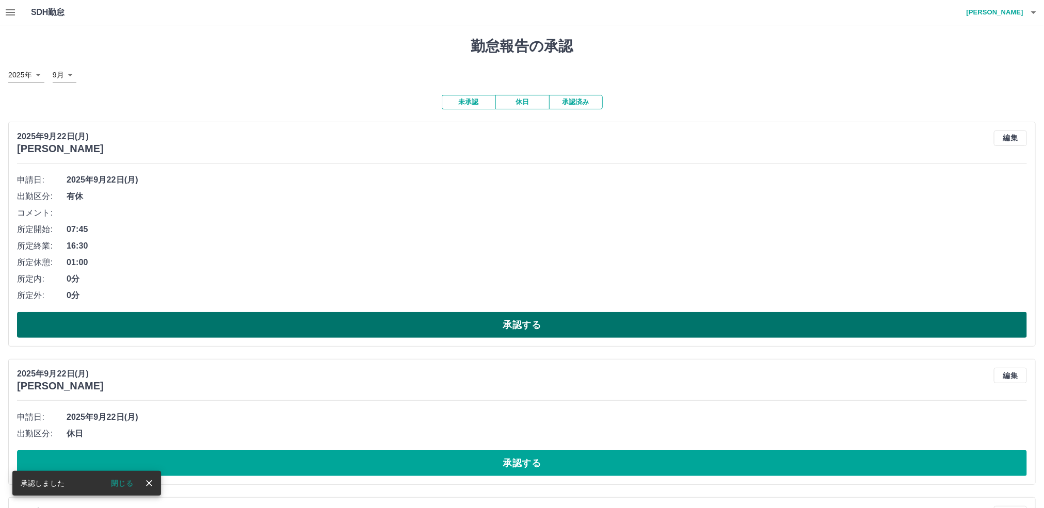
click at [340, 326] on button "承認する" at bounding box center [522, 325] width 1010 height 26
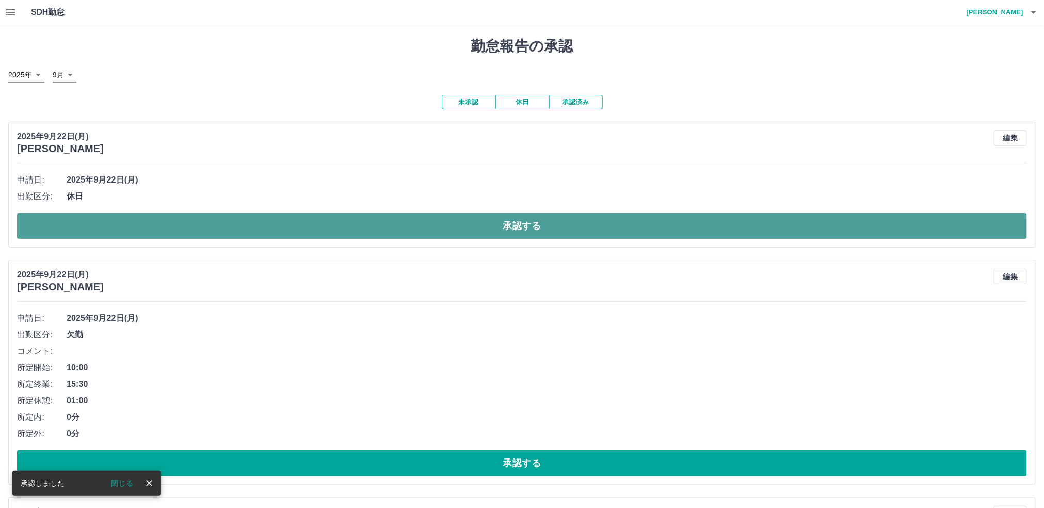
click at [330, 232] on button "承認する" at bounding box center [522, 226] width 1010 height 26
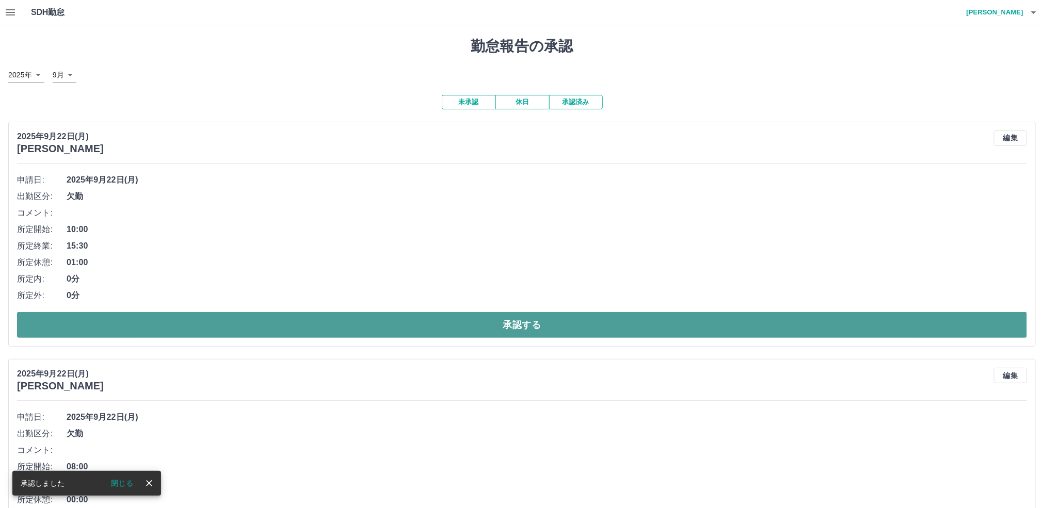
click at [323, 324] on button "承認する" at bounding box center [522, 325] width 1010 height 26
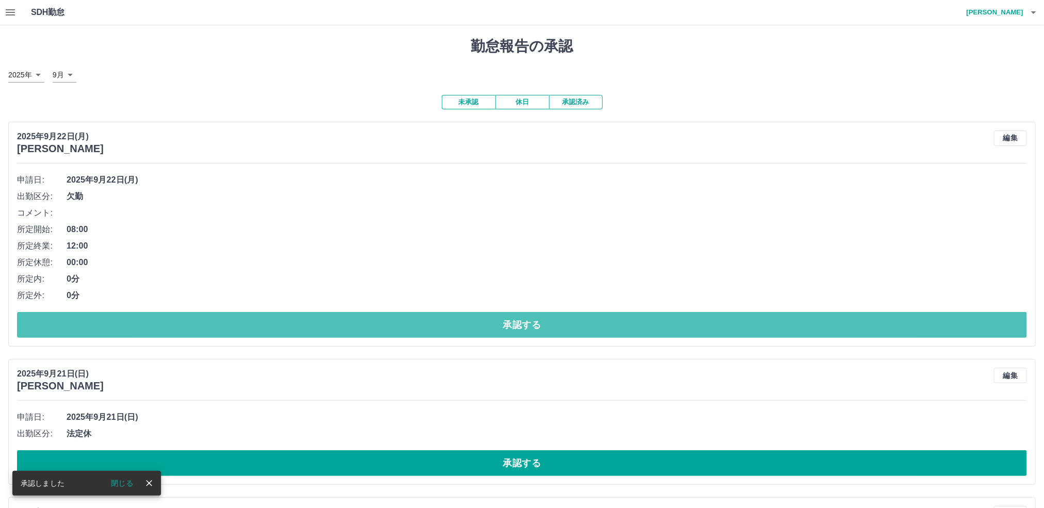
click at [317, 325] on button "承認する" at bounding box center [522, 325] width 1010 height 26
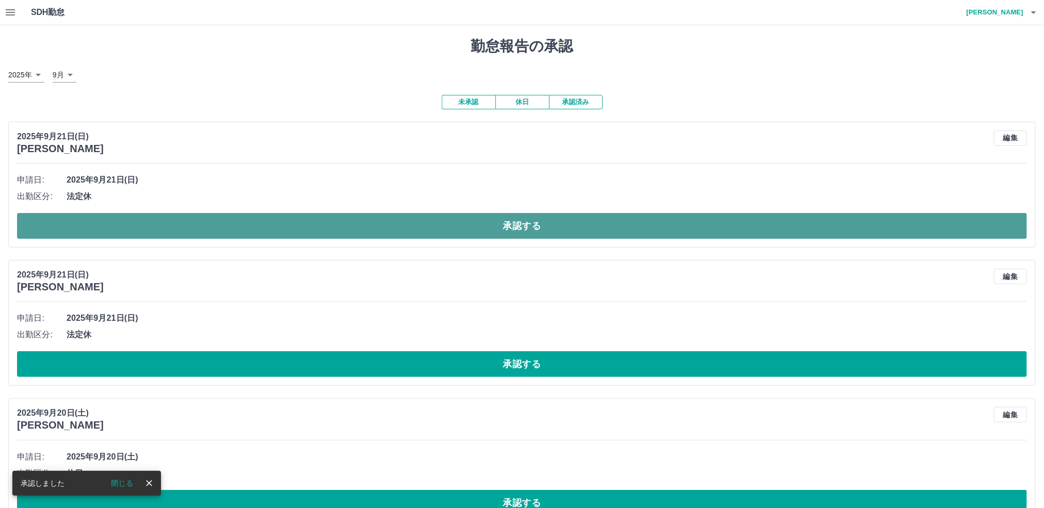
click at [271, 235] on button "承認する" at bounding box center [522, 226] width 1010 height 26
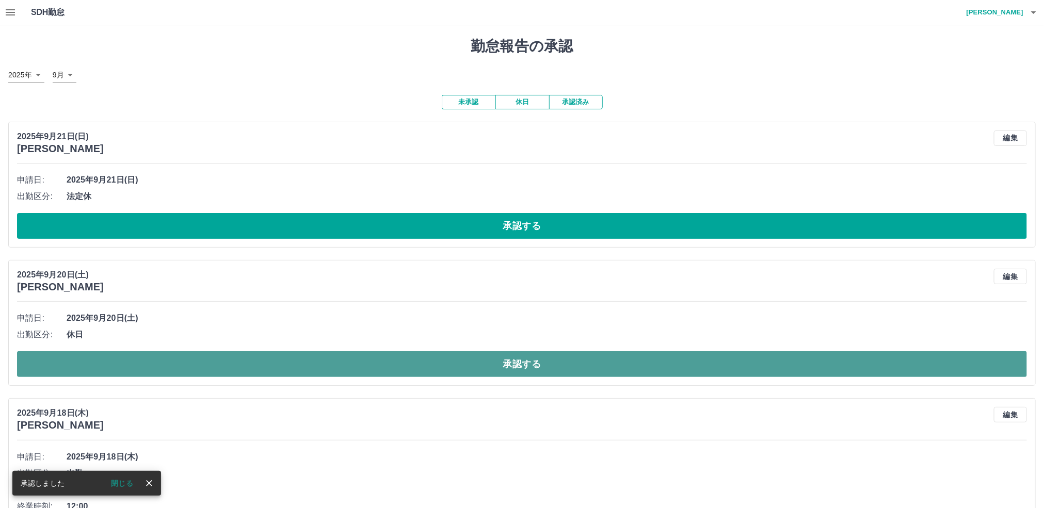
click at [287, 371] on button "承認する" at bounding box center [522, 364] width 1010 height 26
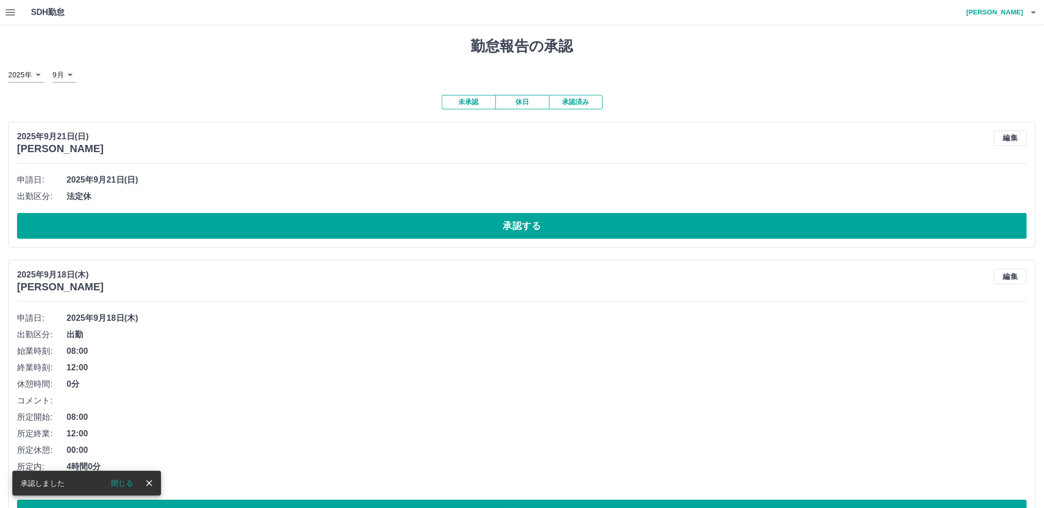
click at [257, 234] on button "承認する" at bounding box center [522, 226] width 1010 height 26
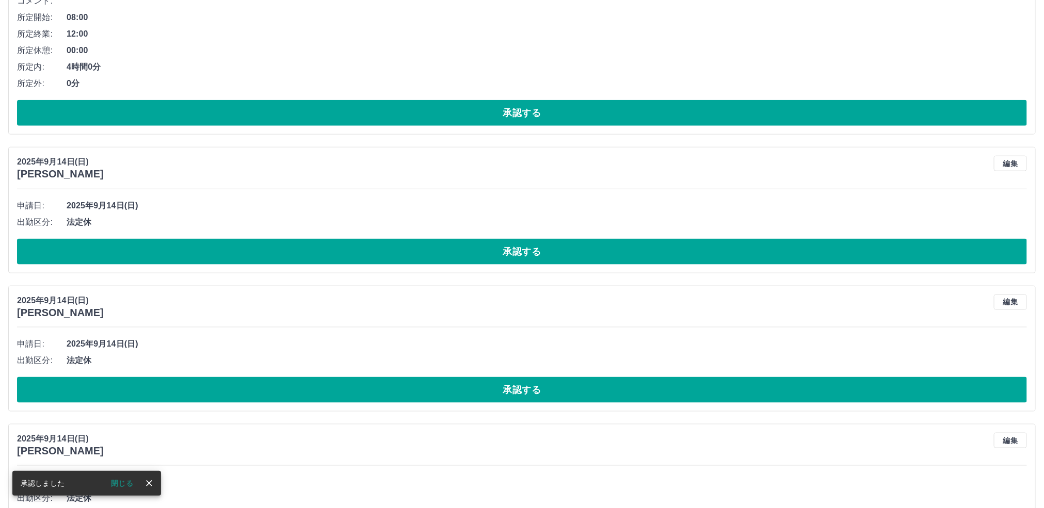
scroll to position [619, 0]
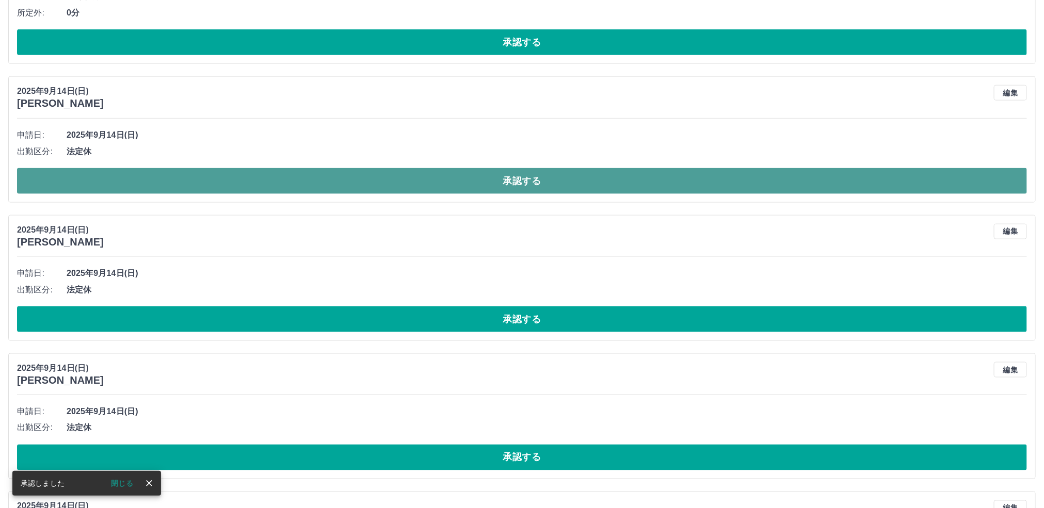
click at [259, 186] on button "承認する" at bounding box center [522, 181] width 1010 height 26
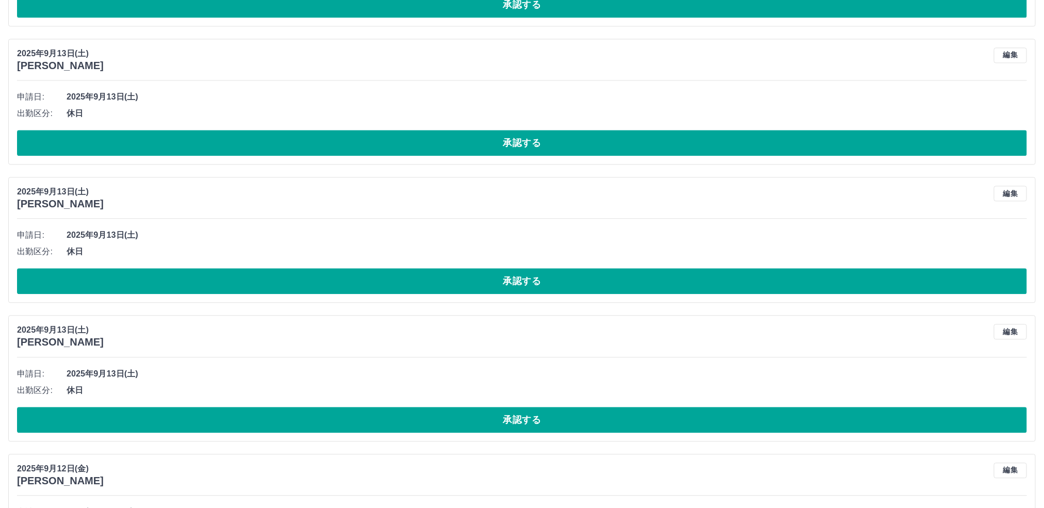
scroll to position [1239, 0]
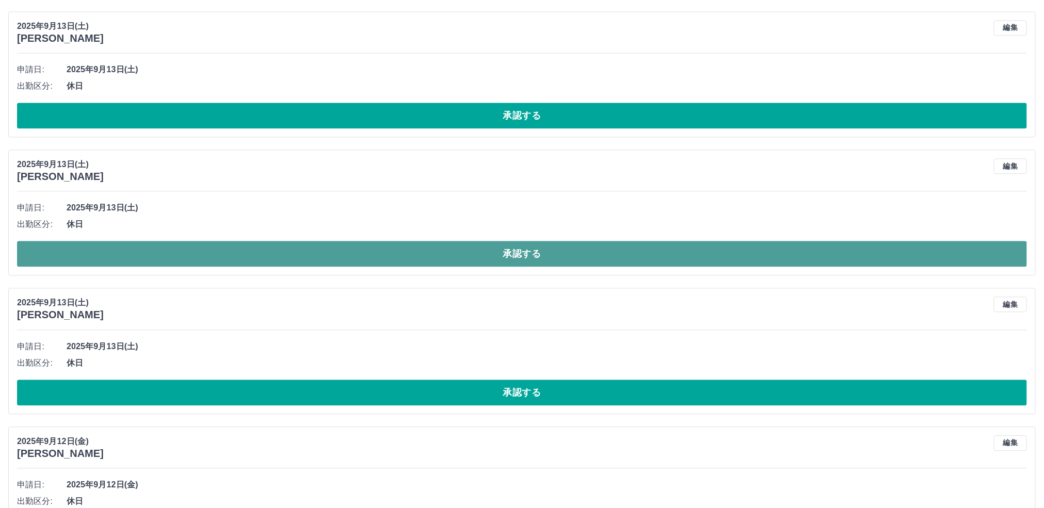
click at [238, 257] on button "承認する" at bounding box center [522, 254] width 1010 height 26
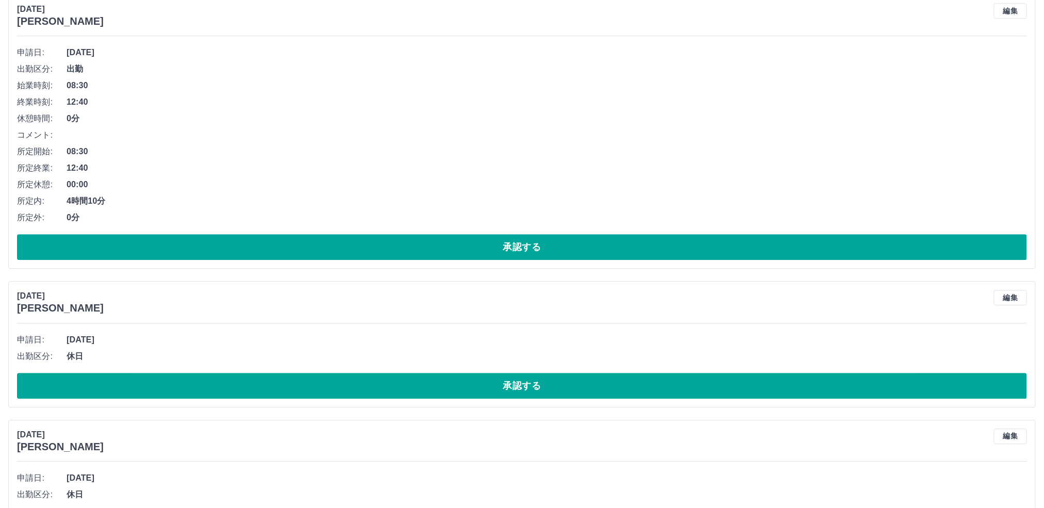
scroll to position [3484, 0]
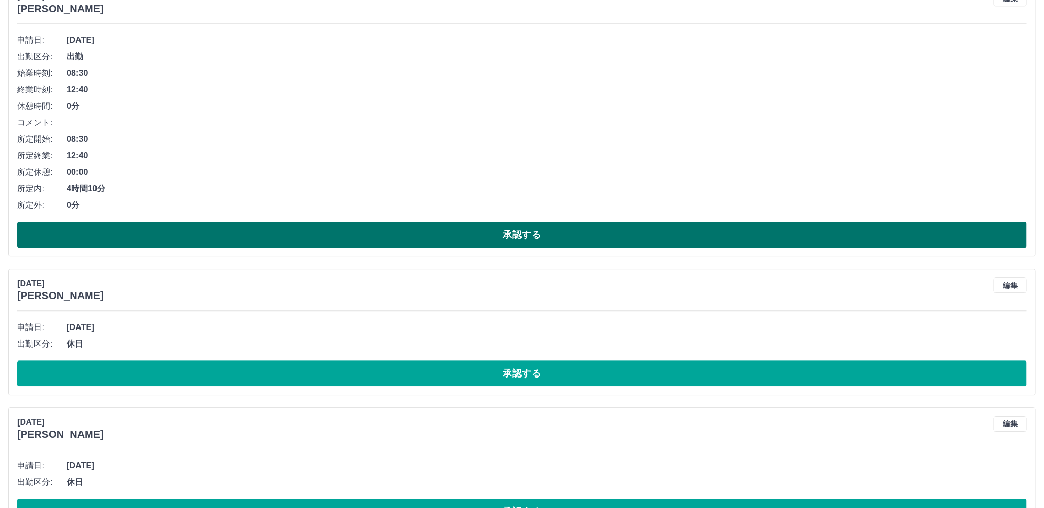
click at [260, 248] on button "承認する" at bounding box center [522, 235] width 1010 height 26
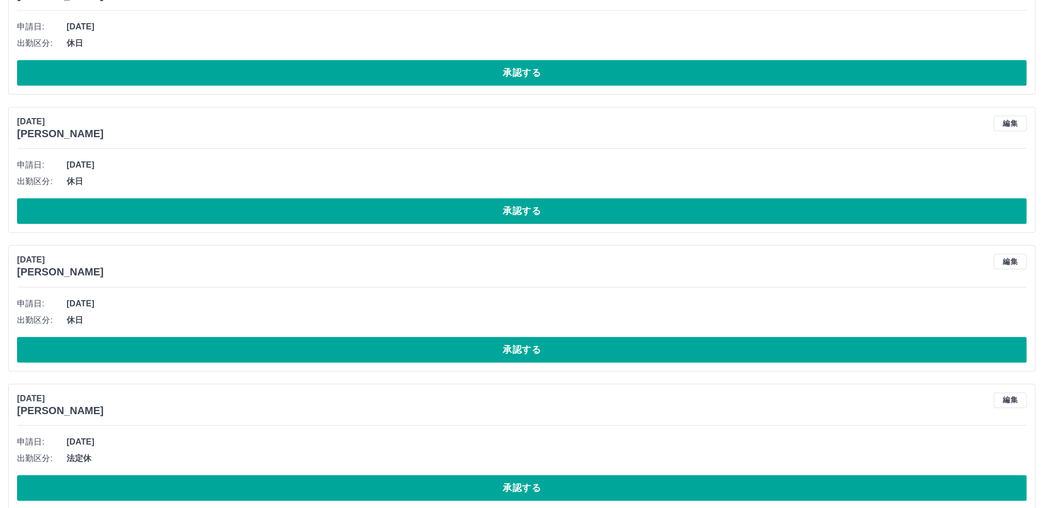
scroll to position [3430, 0]
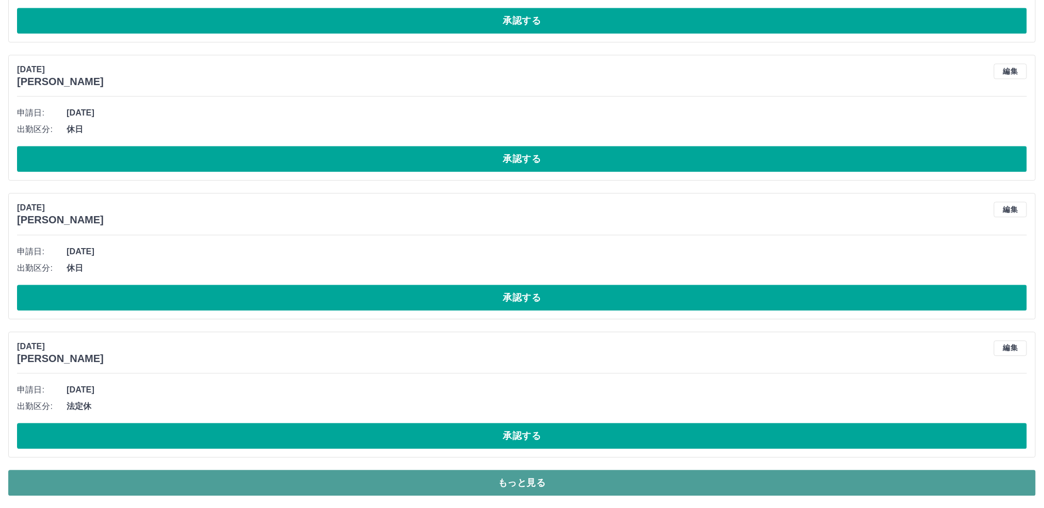
click at [478, 481] on button "もっと見る" at bounding box center [522, 483] width 1028 height 26
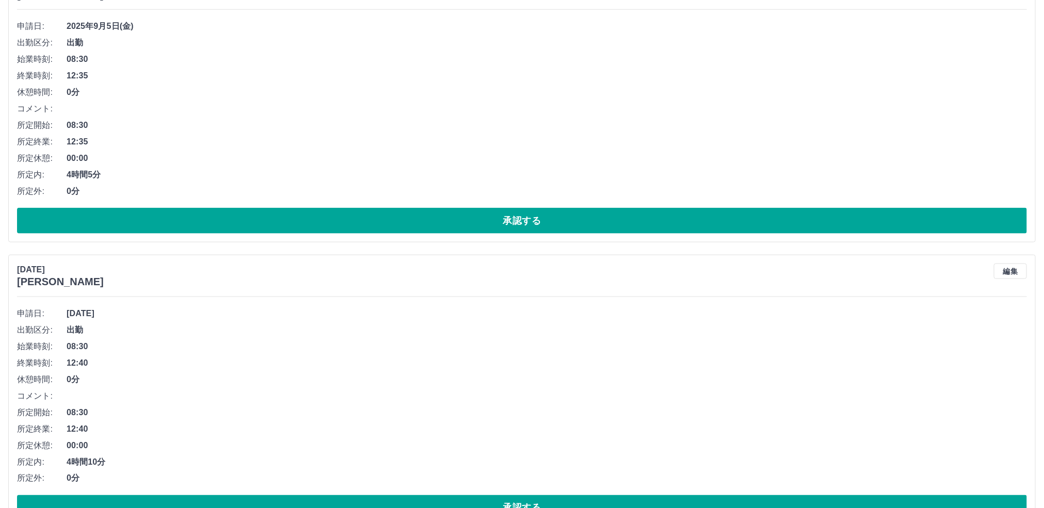
scroll to position [4746, 0]
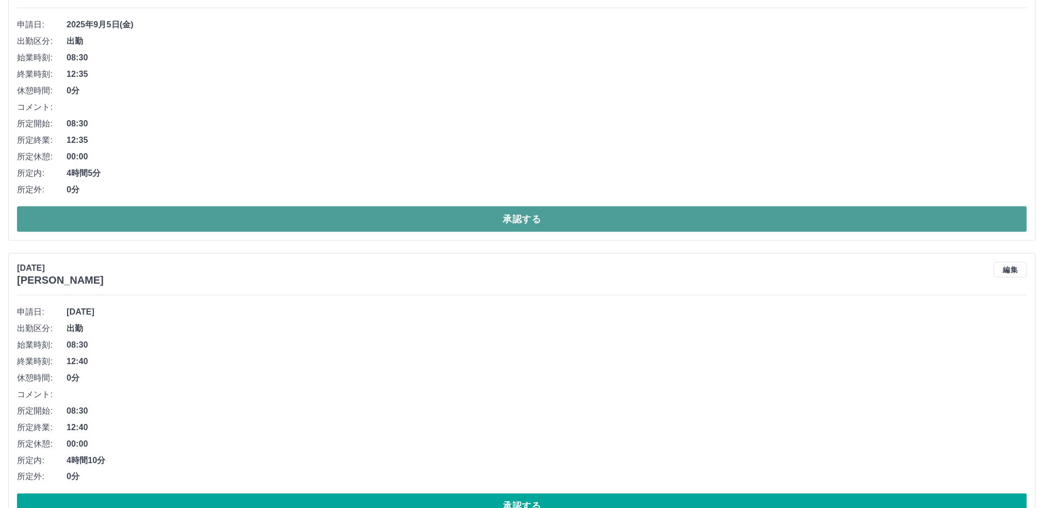
click at [194, 232] on button "承認する" at bounding box center [522, 219] width 1010 height 26
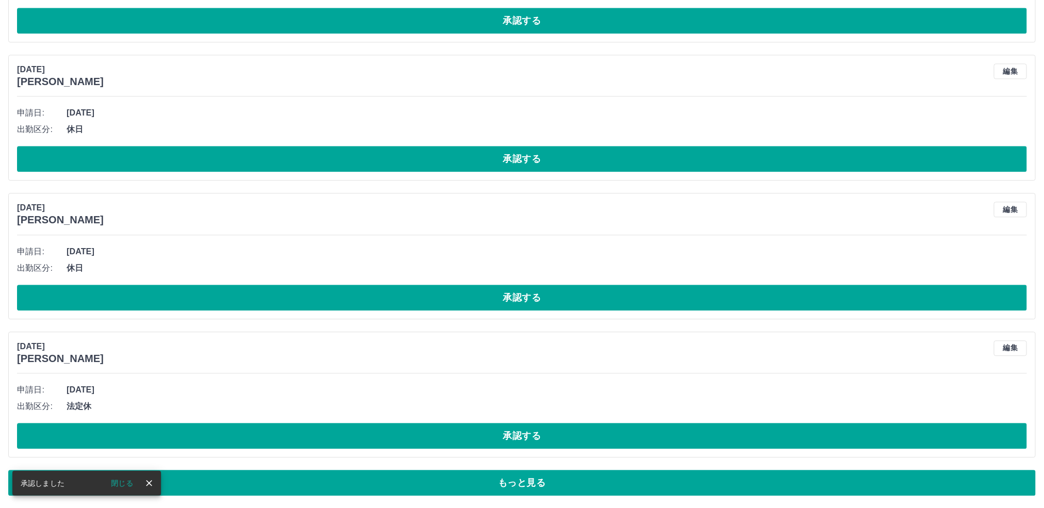
scroll to position [3430, 0]
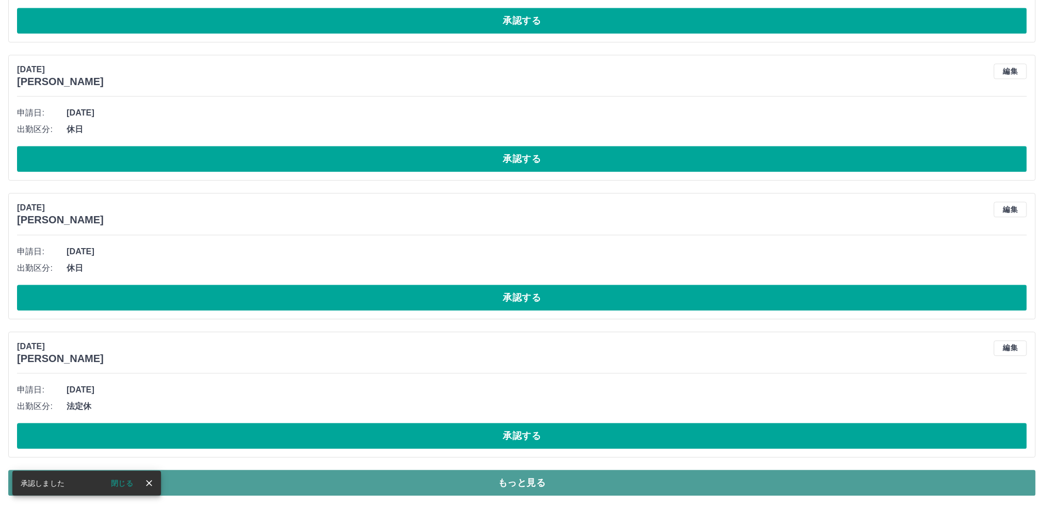
click at [468, 482] on button "もっと見る" at bounding box center [522, 483] width 1028 height 26
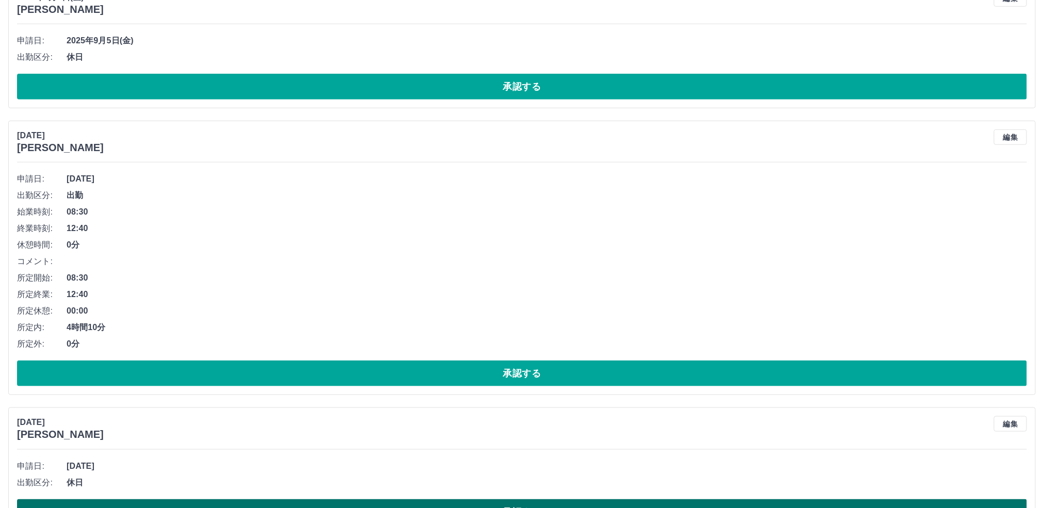
scroll to position [4591, 0]
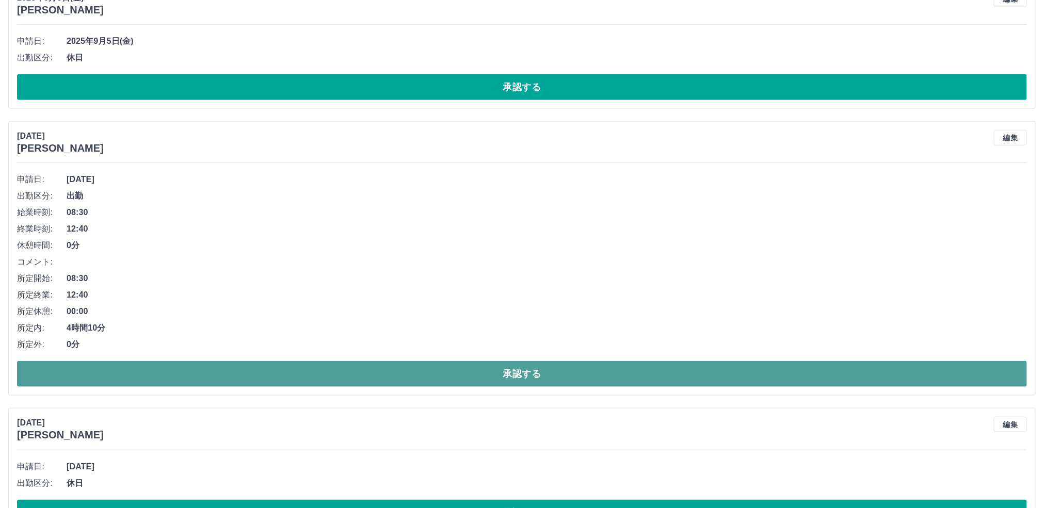
click at [291, 387] on button "承認する" at bounding box center [522, 374] width 1010 height 26
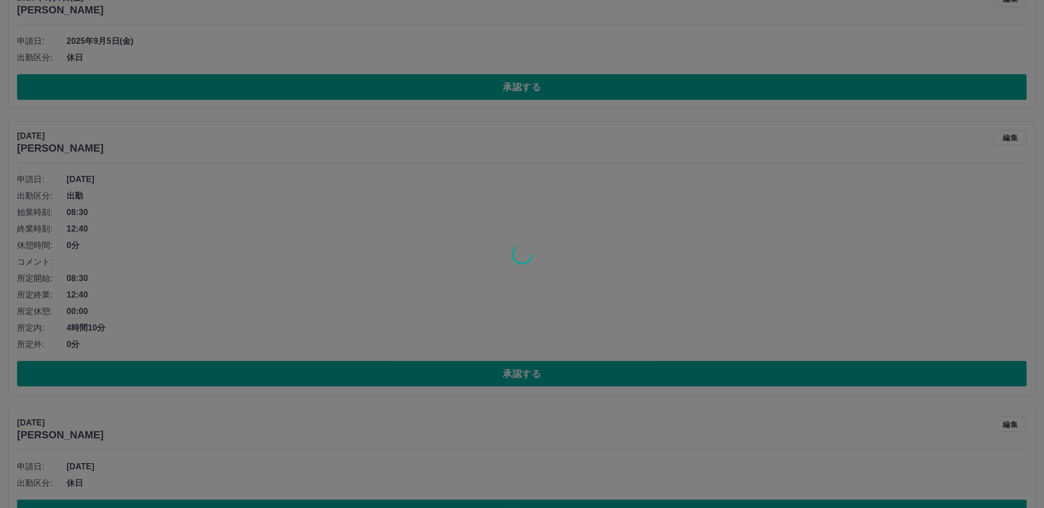
scroll to position [3430, 0]
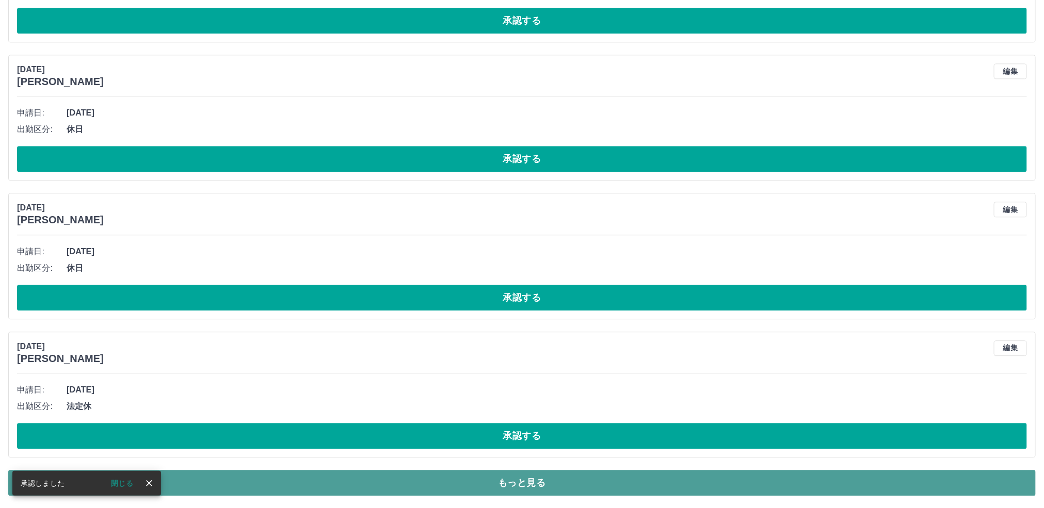
click at [389, 486] on button "もっと見る" at bounding box center [522, 483] width 1028 height 26
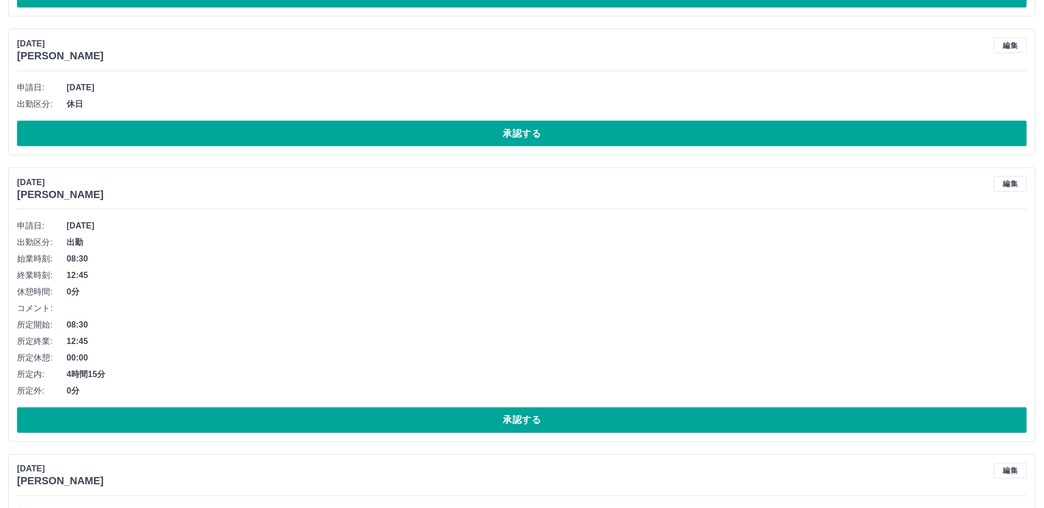
scroll to position [4823, 0]
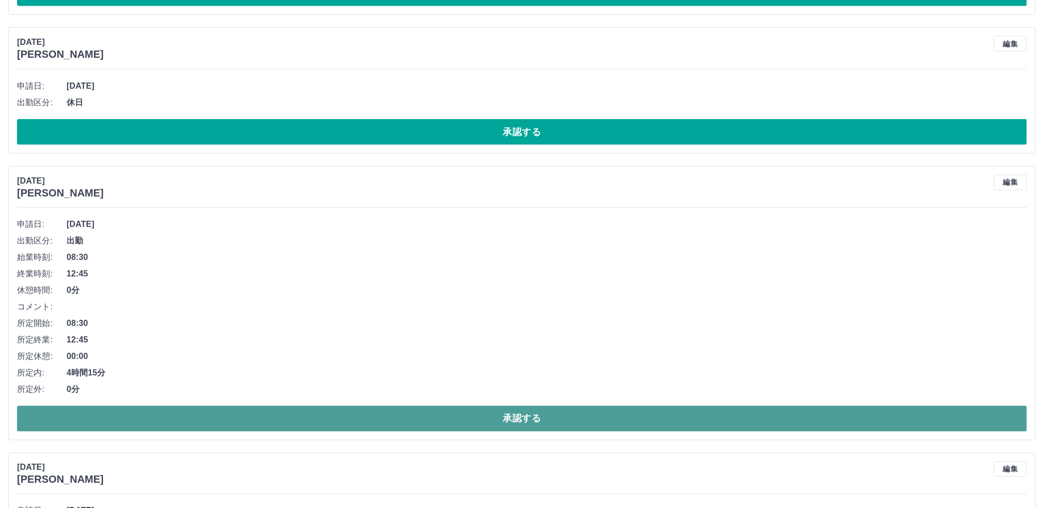
click at [262, 432] on button "承認する" at bounding box center [522, 419] width 1010 height 26
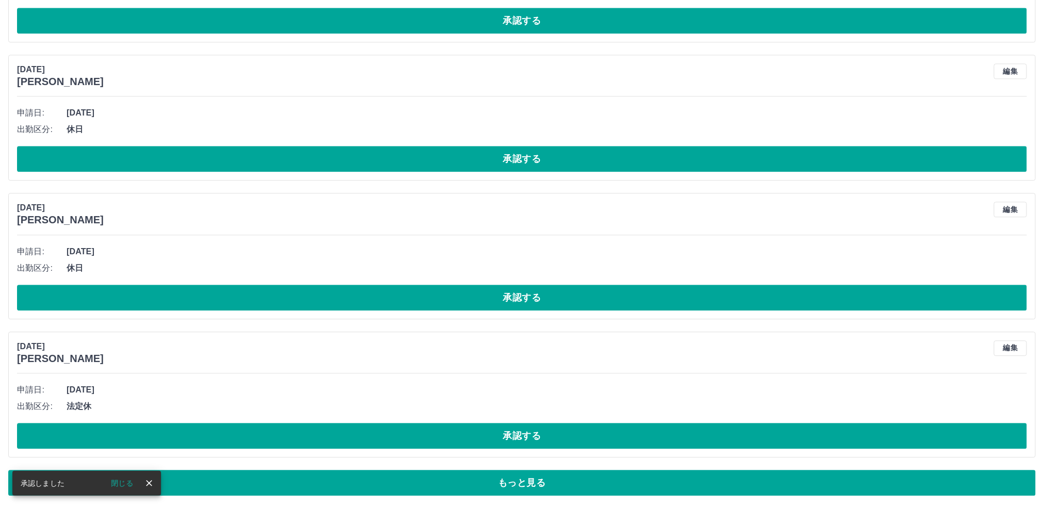
scroll to position [3430, 0]
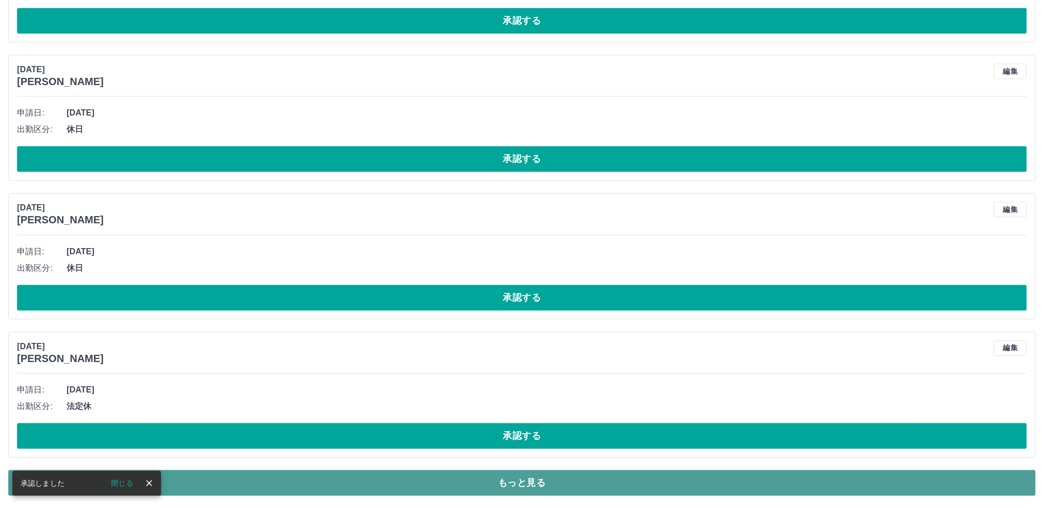
click at [302, 479] on button "もっと見る" at bounding box center [522, 483] width 1028 height 26
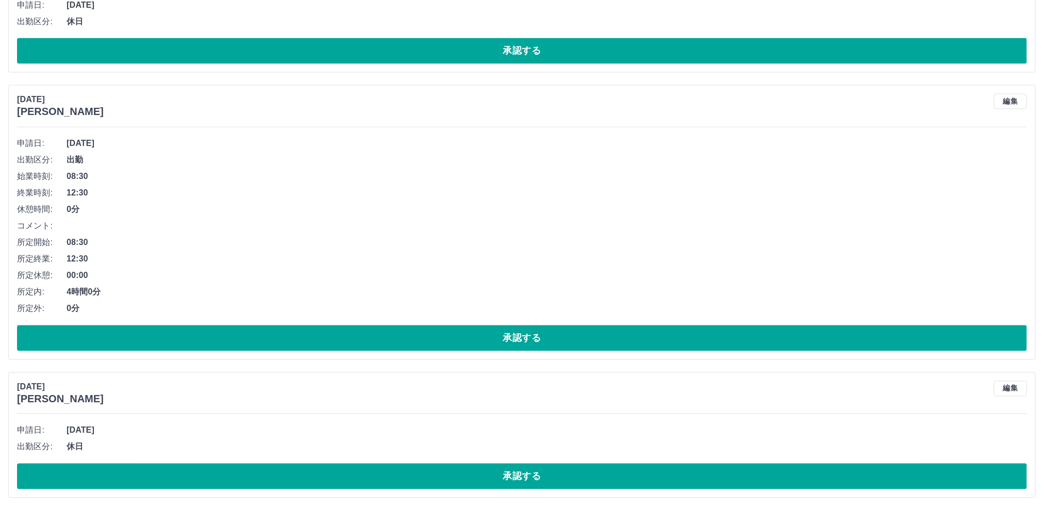
scroll to position [5210, 0]
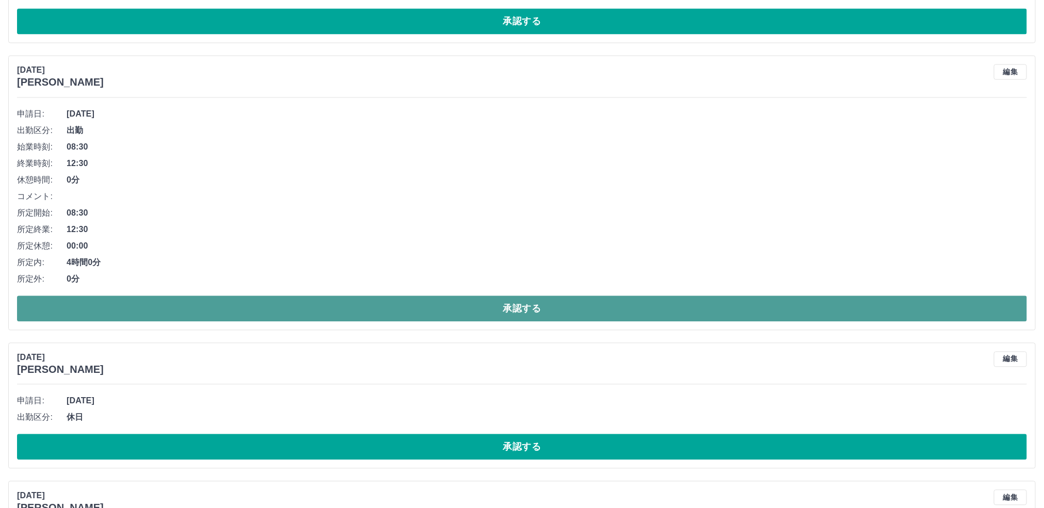
click at [231, 322] on button "承認する" at bounding box center [522, 309] width 1010 height 26
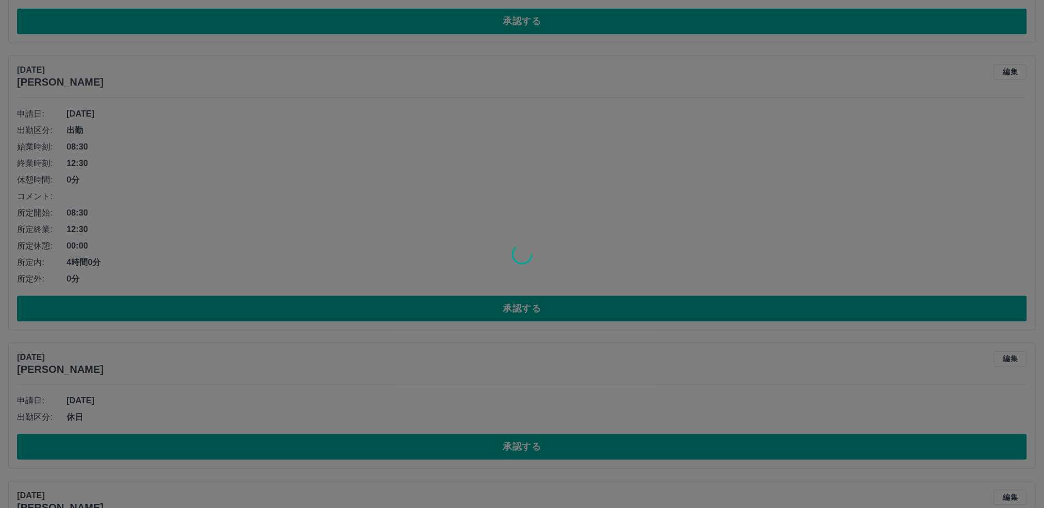
scroll to position [3430, 0]
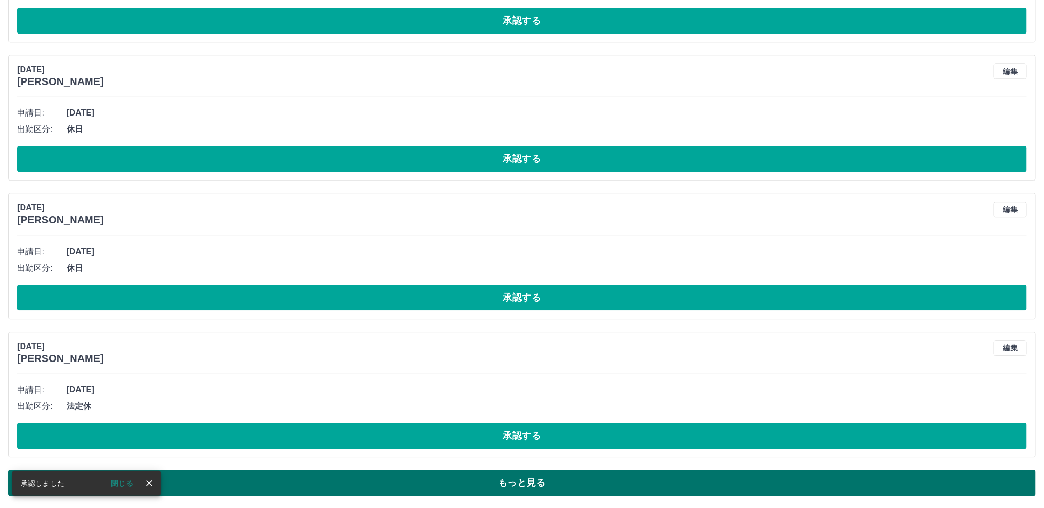
drag, startPoint x: 291, startPoint y: 481, endPoint x: 276, endPoint y: 442, distance: 41.5
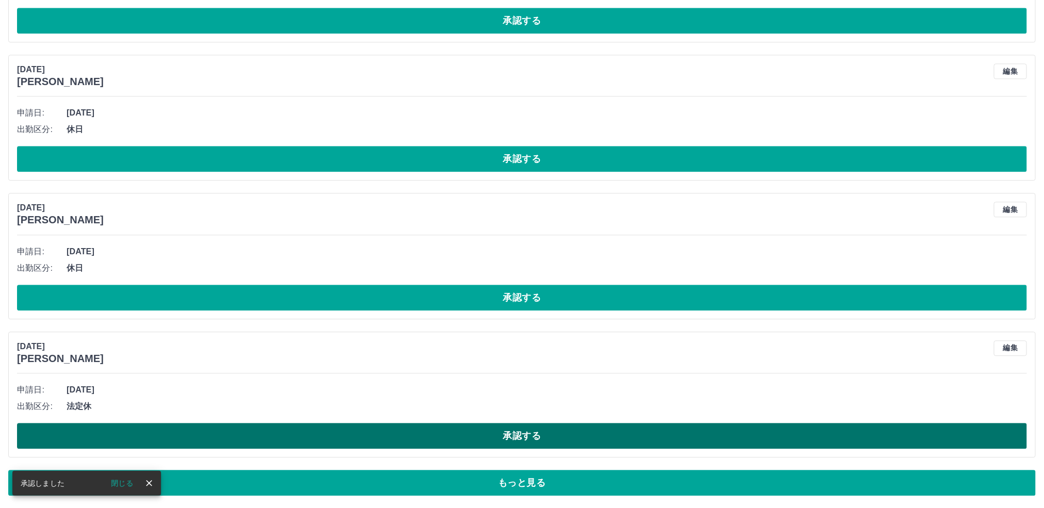
click at [290, 481] on button "もっと見る" at bounding box center [522, 483] width 1028 height 26
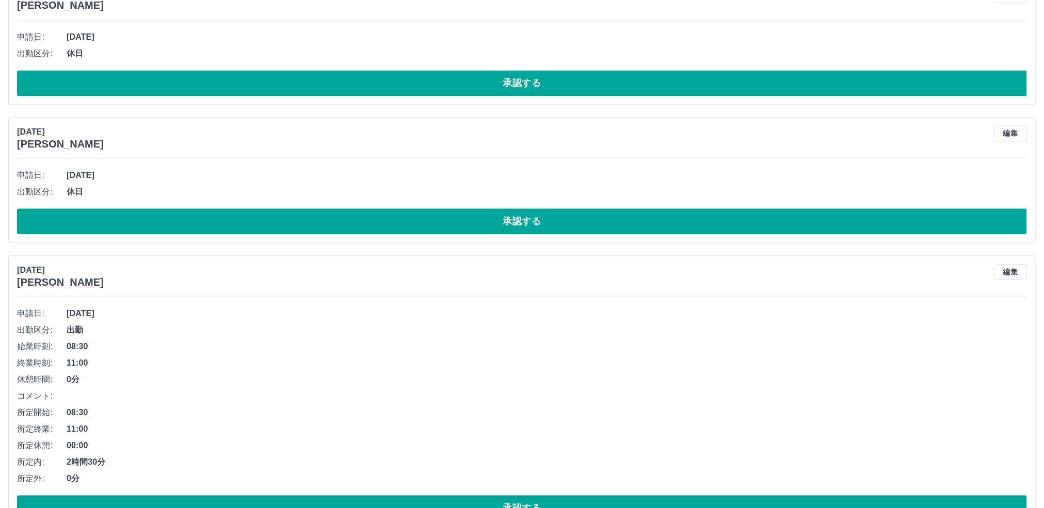
scroll to position [5349, 0]
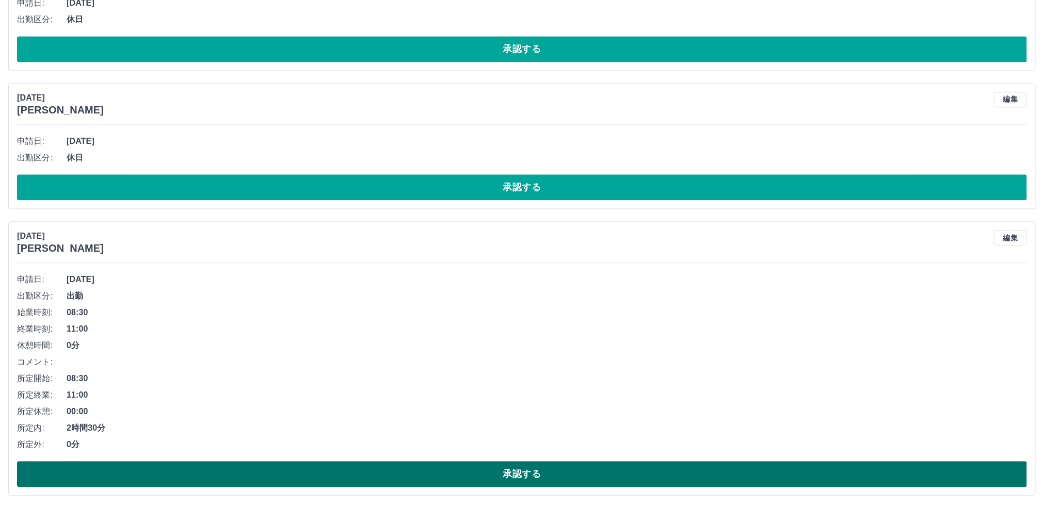
click at [219, 471] on button "承認する" at bounding box center [522, 474] width 1010 height 26
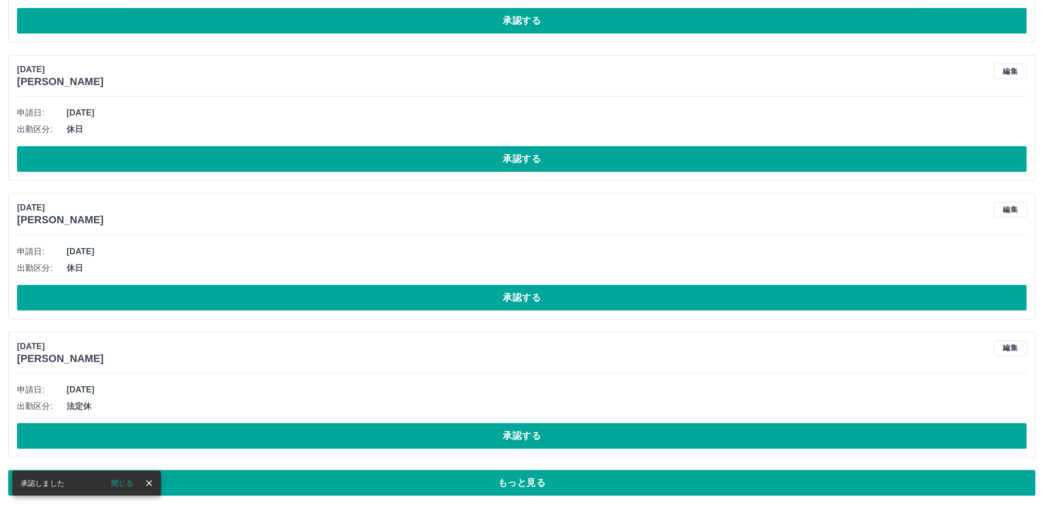
scroll to position [3430, 0]
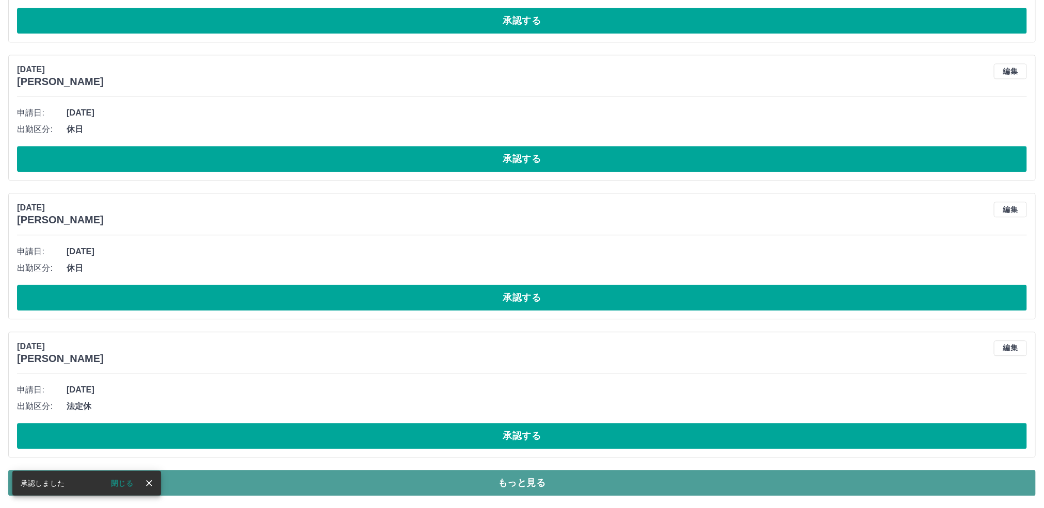
click at [290, 482] on button "もっと見る" at bounding box center [522, 483] width 1028 height 26
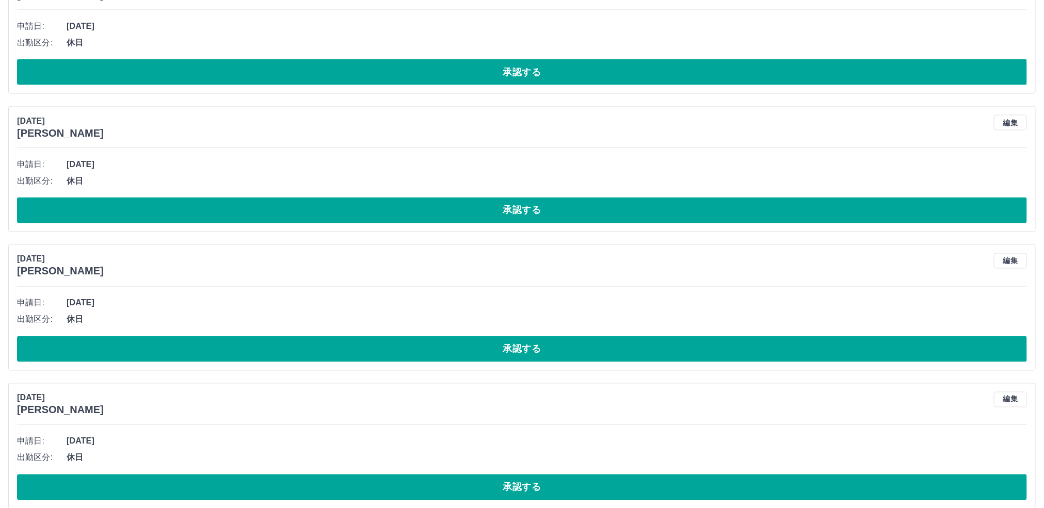
scroll to position [3049, 0]
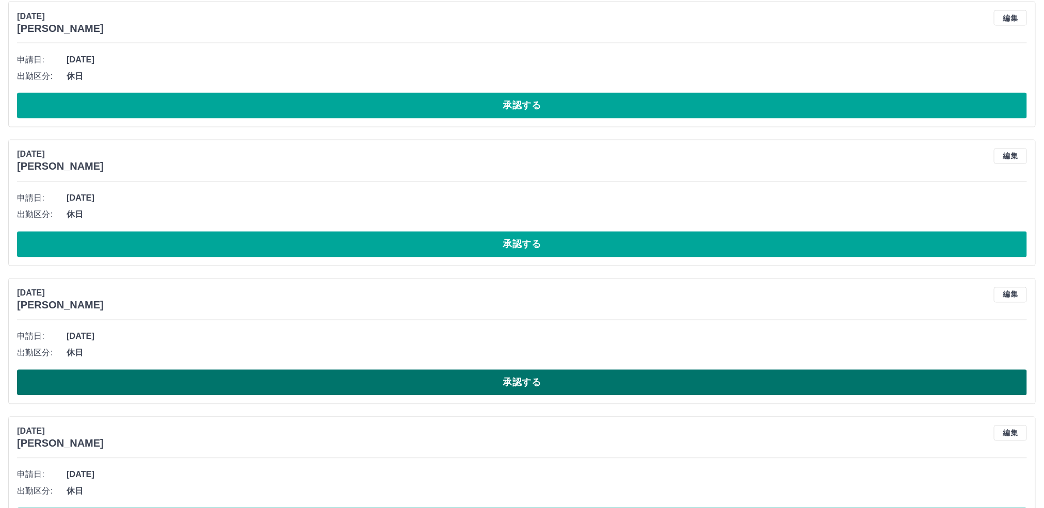
click at [296, 396] on button "承認する" at bounding box center [522, 383] width 1010 height 26
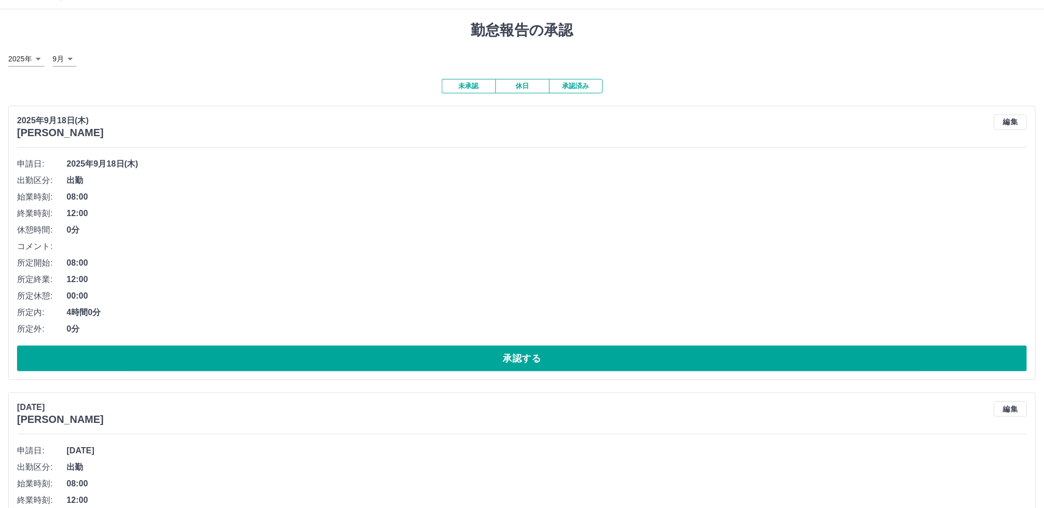
scroll to position [0, 0]
